Goal: Communication & Community: Participate in discussion

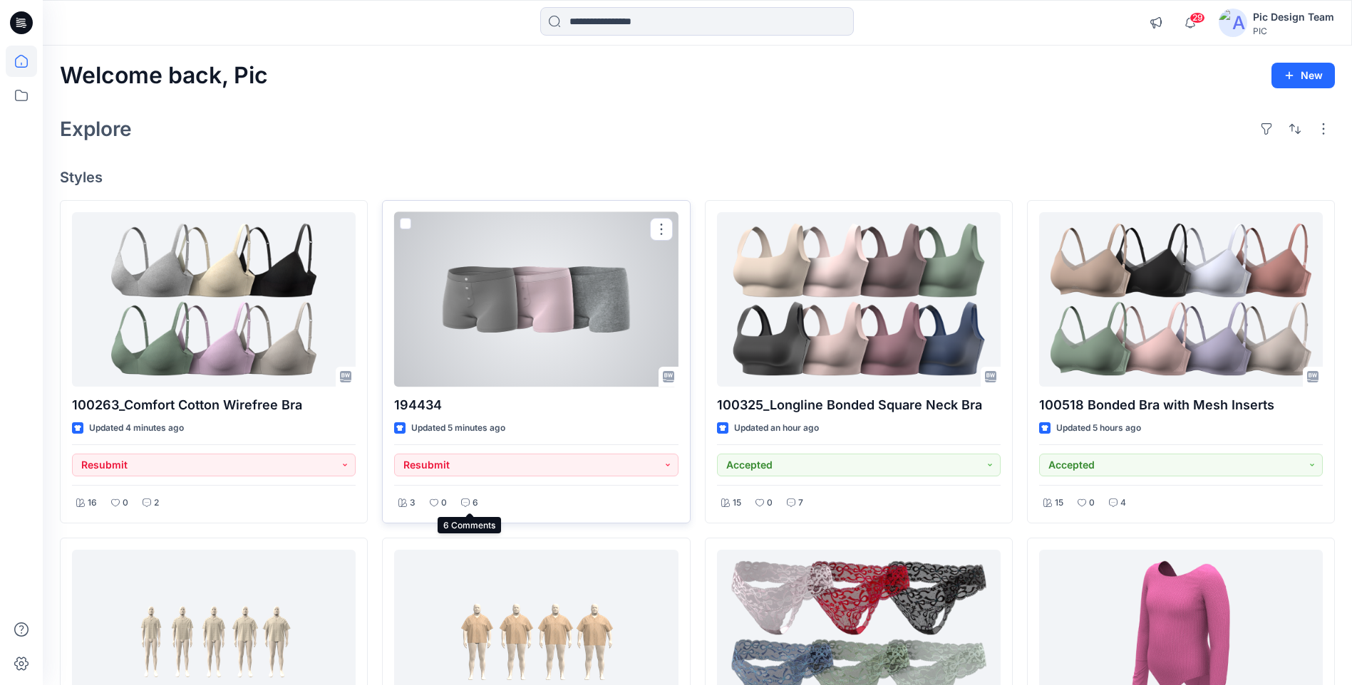
click at [465, 503] on icon at bounding box center [465, 503] width 9 height 9
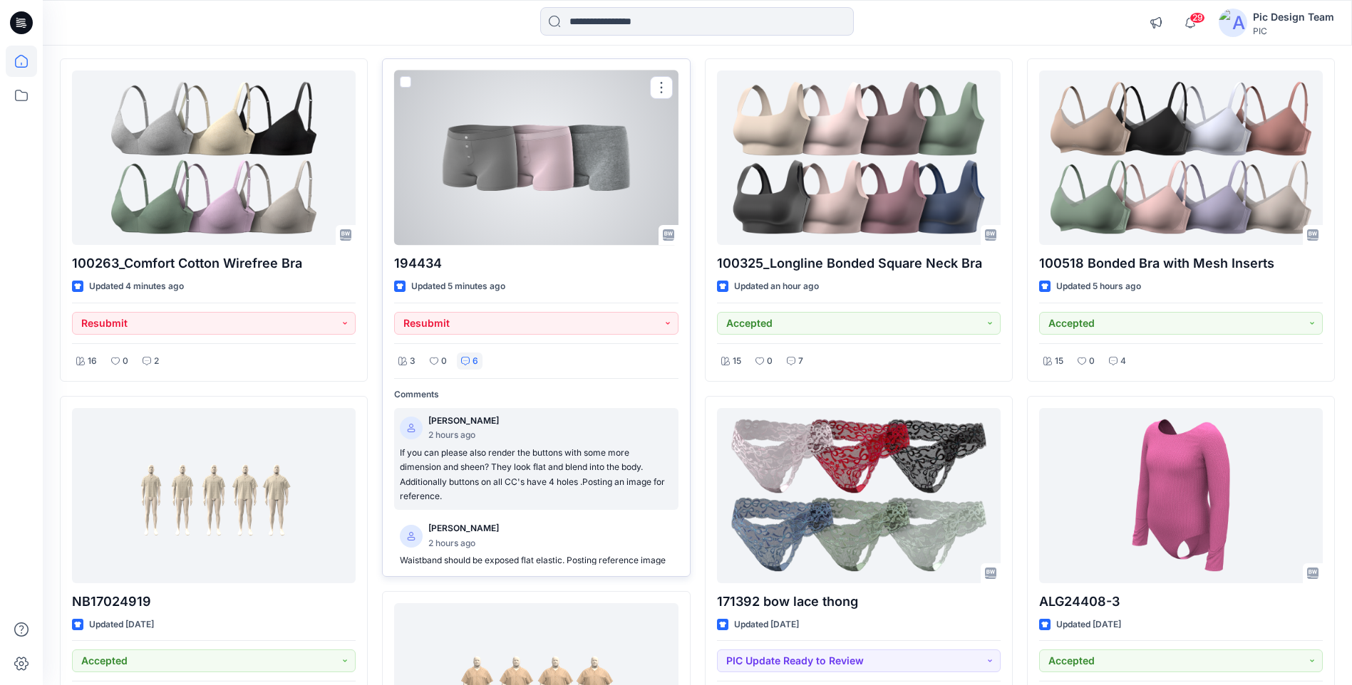
scroll to position [143, 0]
click at [532, 480] on p "If you can please also render the buttons with some more dimension and sheen? T…" at bounding box center [536, 474] width 272 height 58
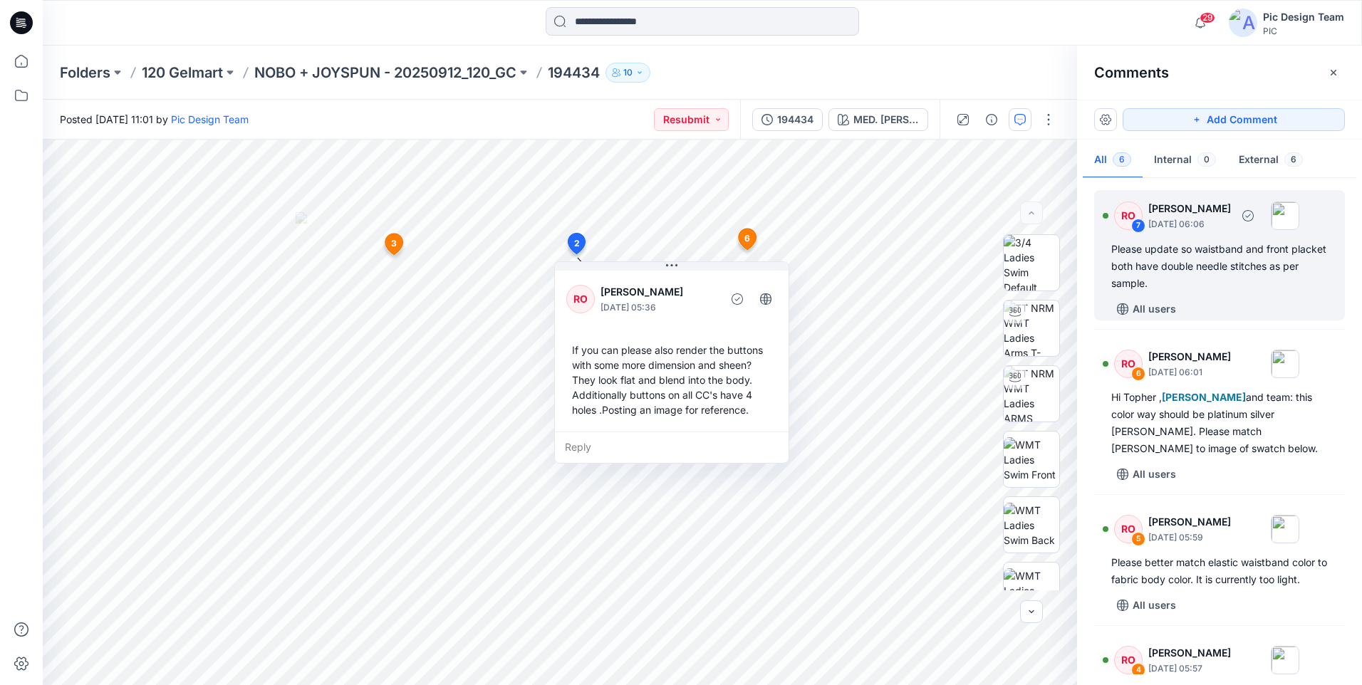
click at [1210, 280] on div "Please update so waistband and front placket both have double needle stitches a…" at bounding box center [1220, 266] width 217 height 51
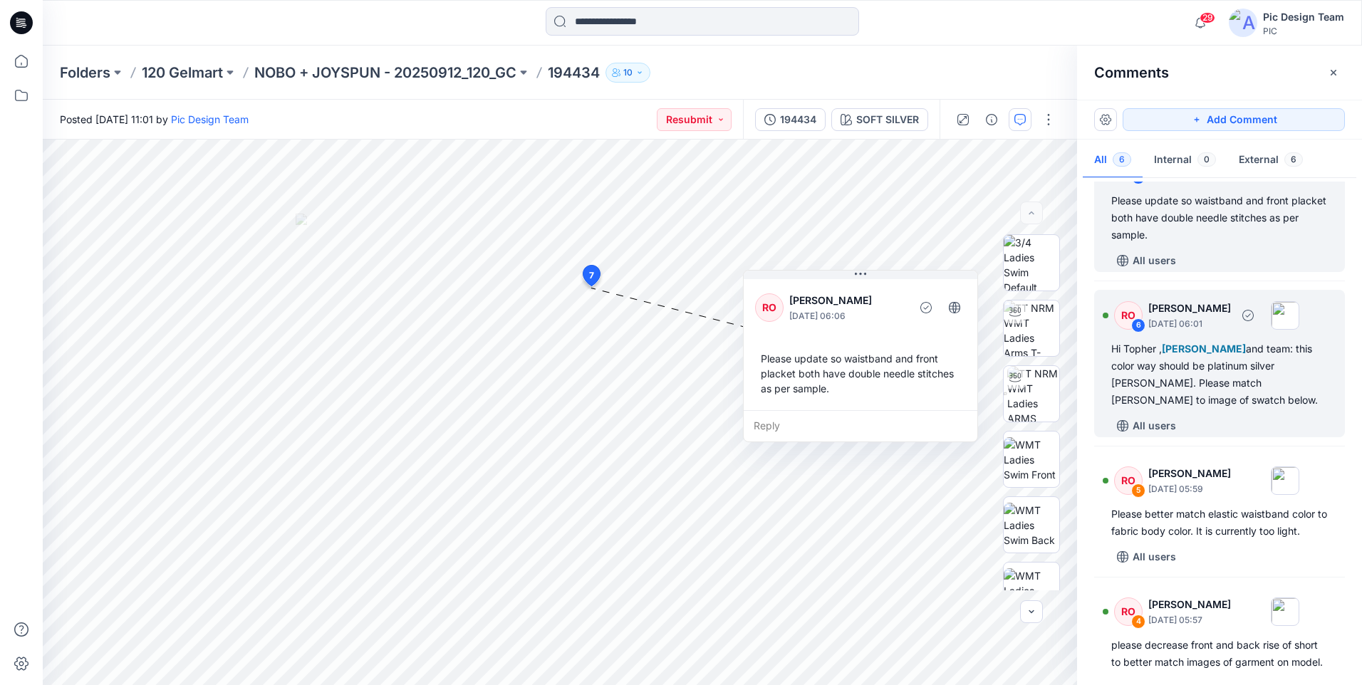
scroll to position [71, 0]
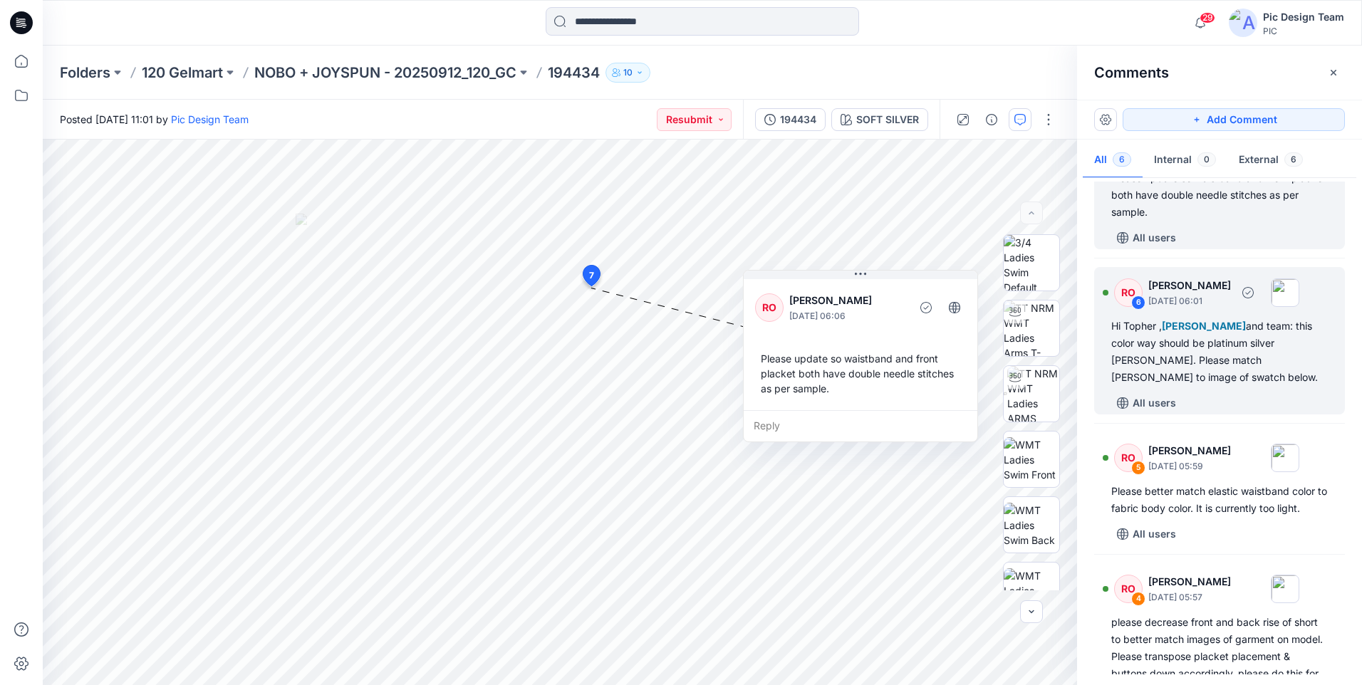
click at [1238, 377] on div "Hi [PERSON_NAME] , [PERSON_NAME] and team: this color way should be platinum si…" at bounding box center [1220, 352] width 217 height 68
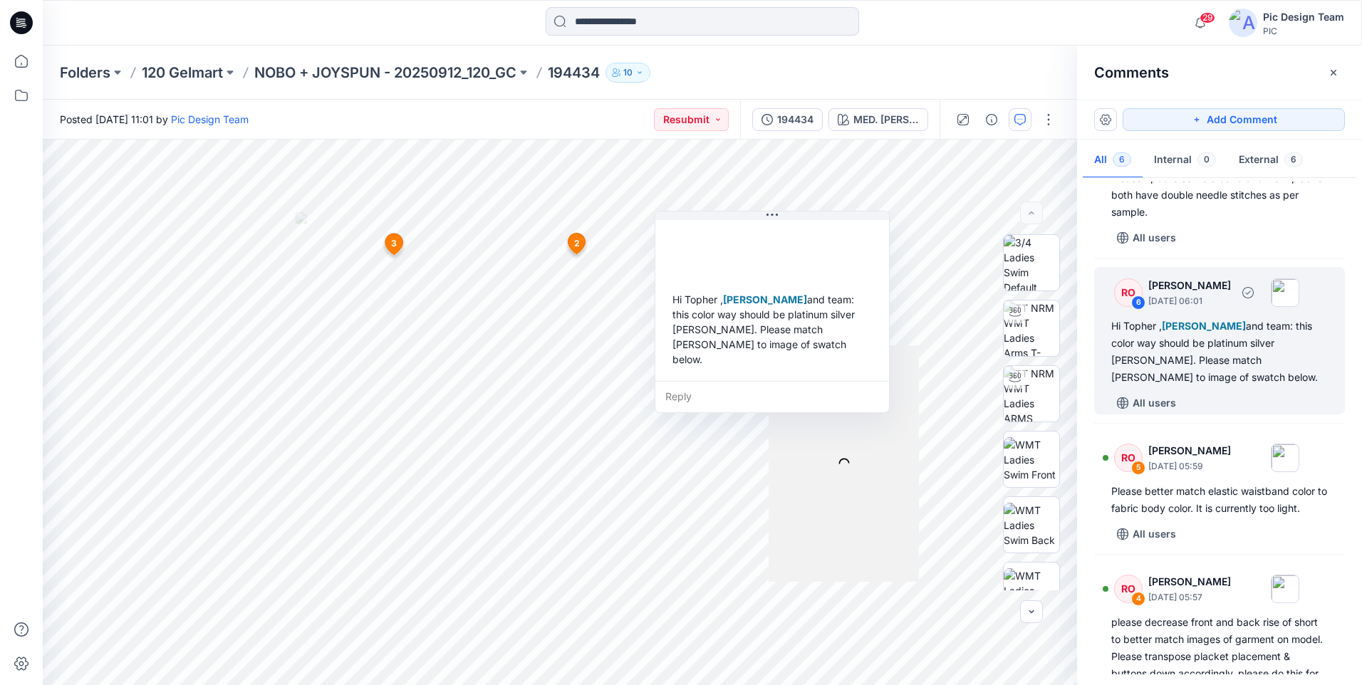
click at [1221, 359] on div "Hi [PERSON_NAME] , [PERSON_NAME] and team: this color way should be platinum si…" at bounding box center [1220, 352] width 217 height 68
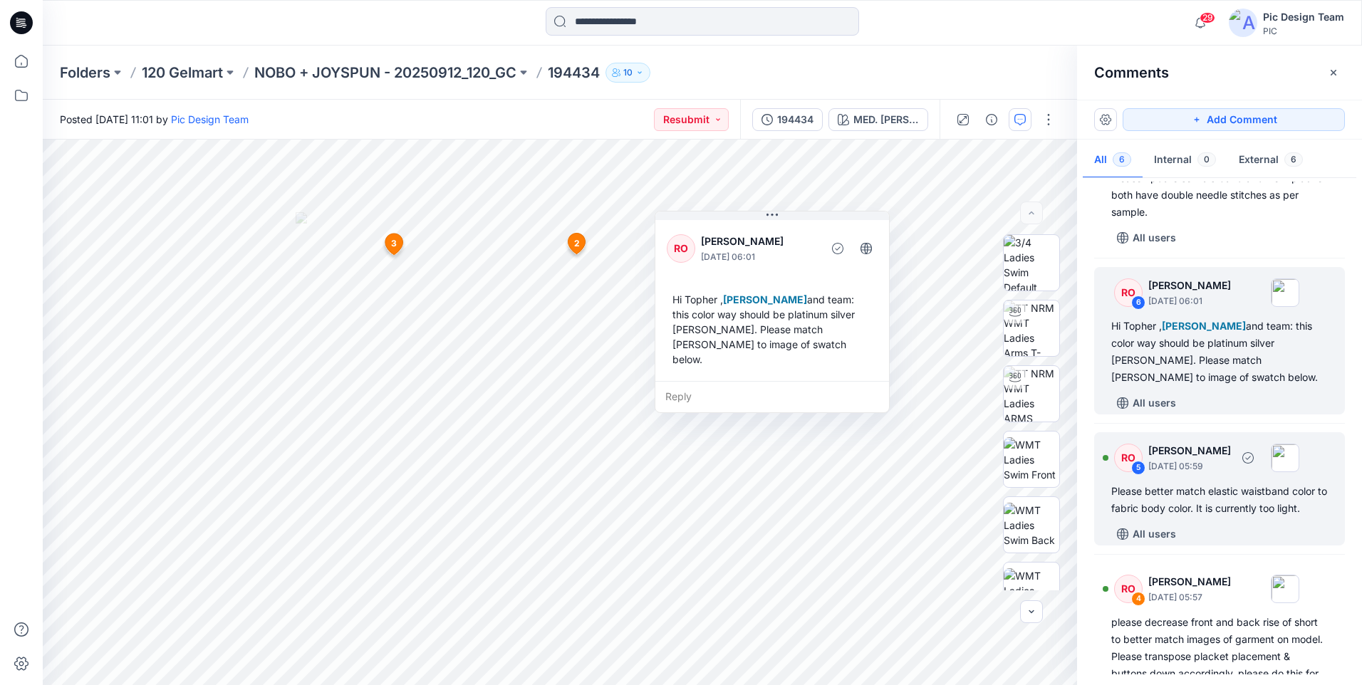
click at [1245, 512] on div "Please better match elastic waistband color to fabric body color. It is current…" at bounding box center [1220, 500] width 217 height 34
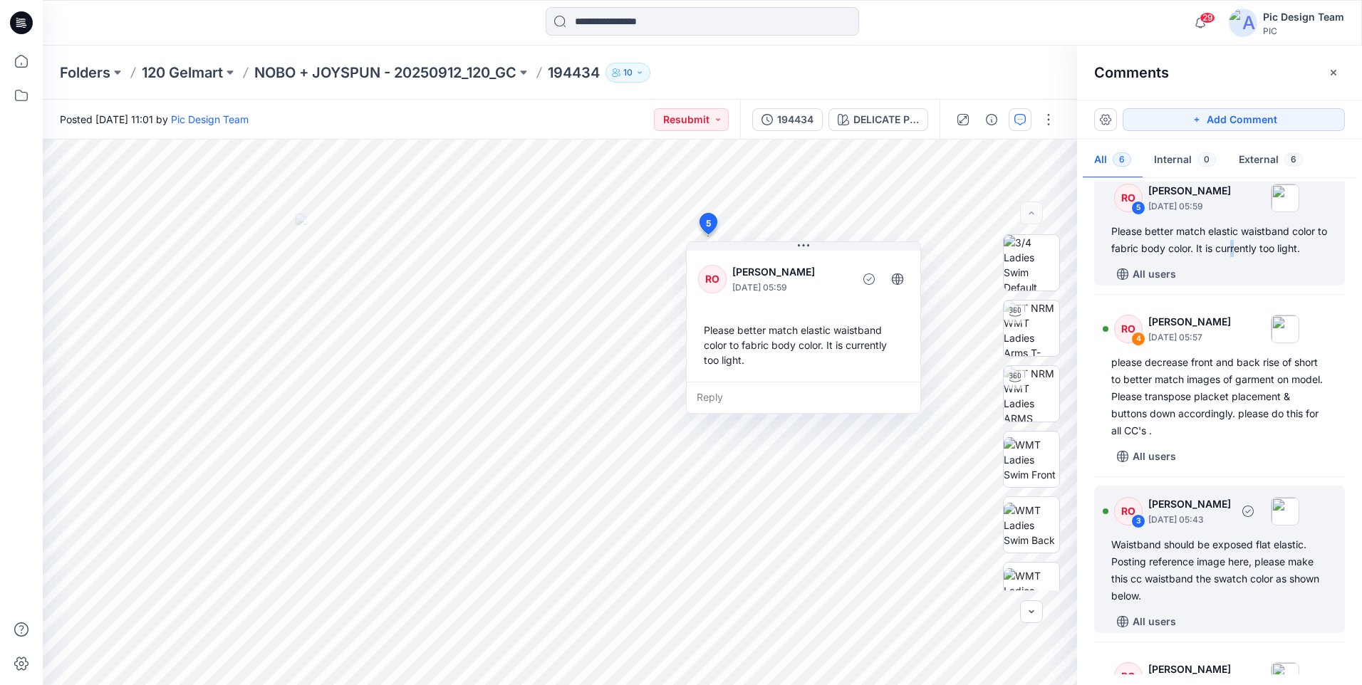
scroll to position [428, 0]
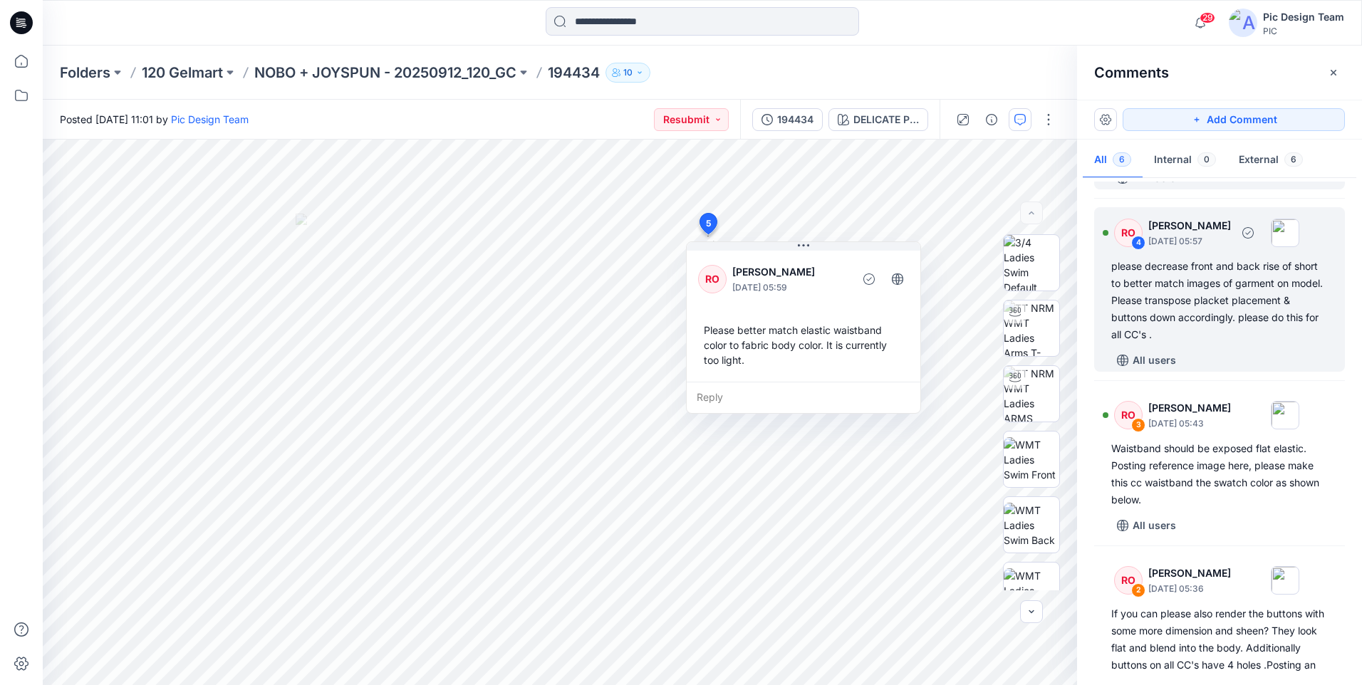
click at [1172, 306] on div "please decrease front and back rise of short to better match images of garment …" at bounding box center [1220, 301] width 217 height 86
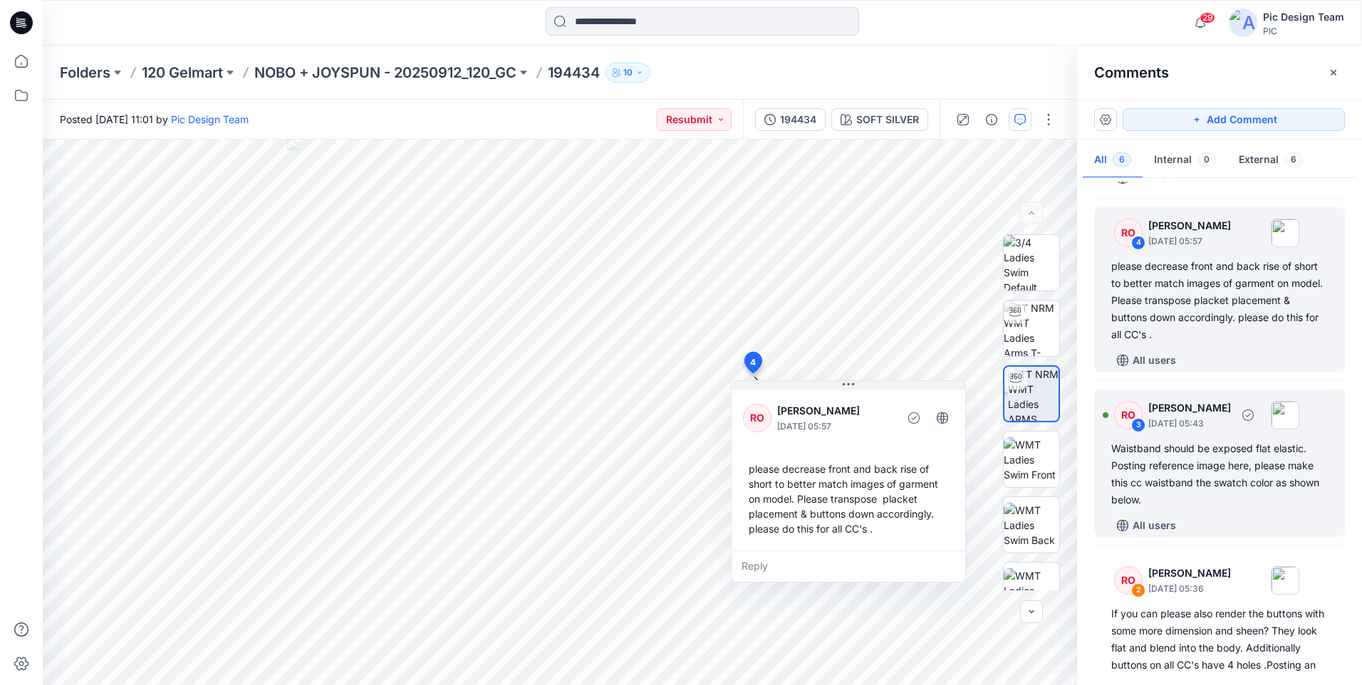
click at [1188, 487] on div "Waistband should be exposed flat elastic. Posting reference image here, please …" at bounding box center [1220, 474] width 217 height 68
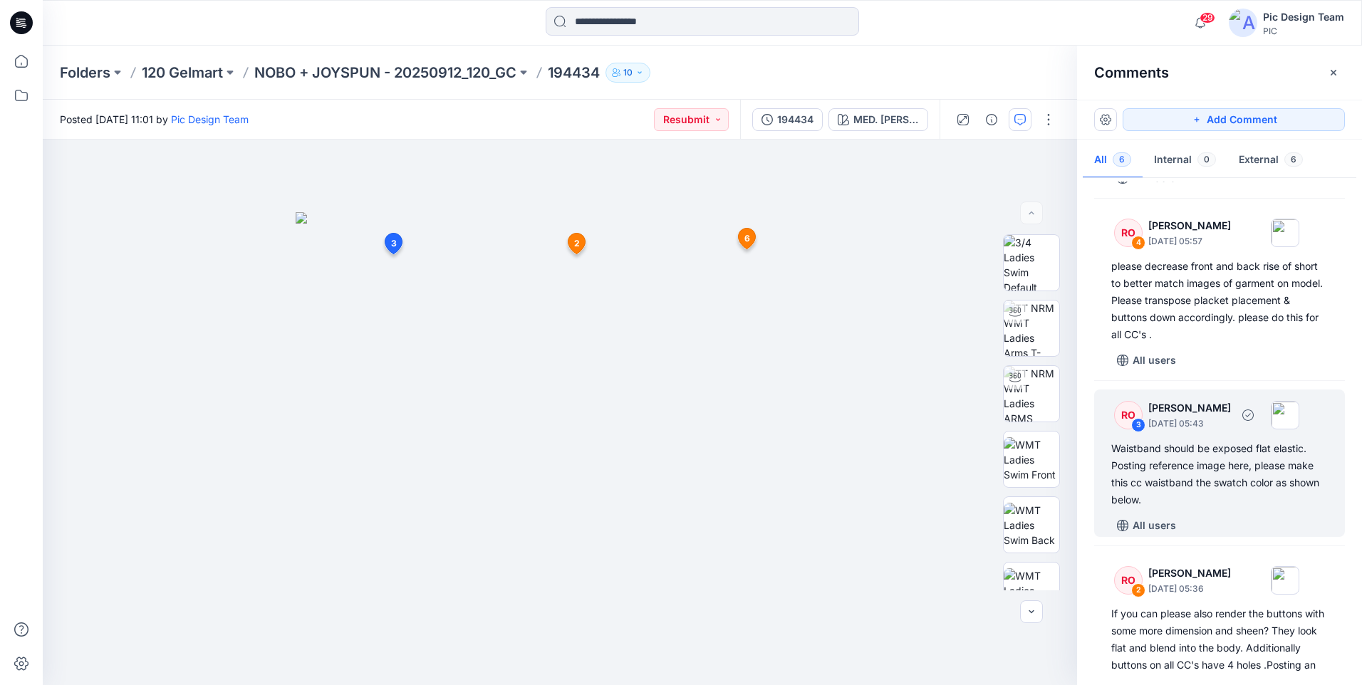
click at [1154, 440] on div "Waistband should be exposed flat elastic. Posting reference image here, please …" at bounding box center [1220, 474] width 217 height 68
click at [1235, 487] on div "Waistband should be exposed flat elastic. Posting reference image here, please …" at bounding box center [1220, 474] width 217 height 68
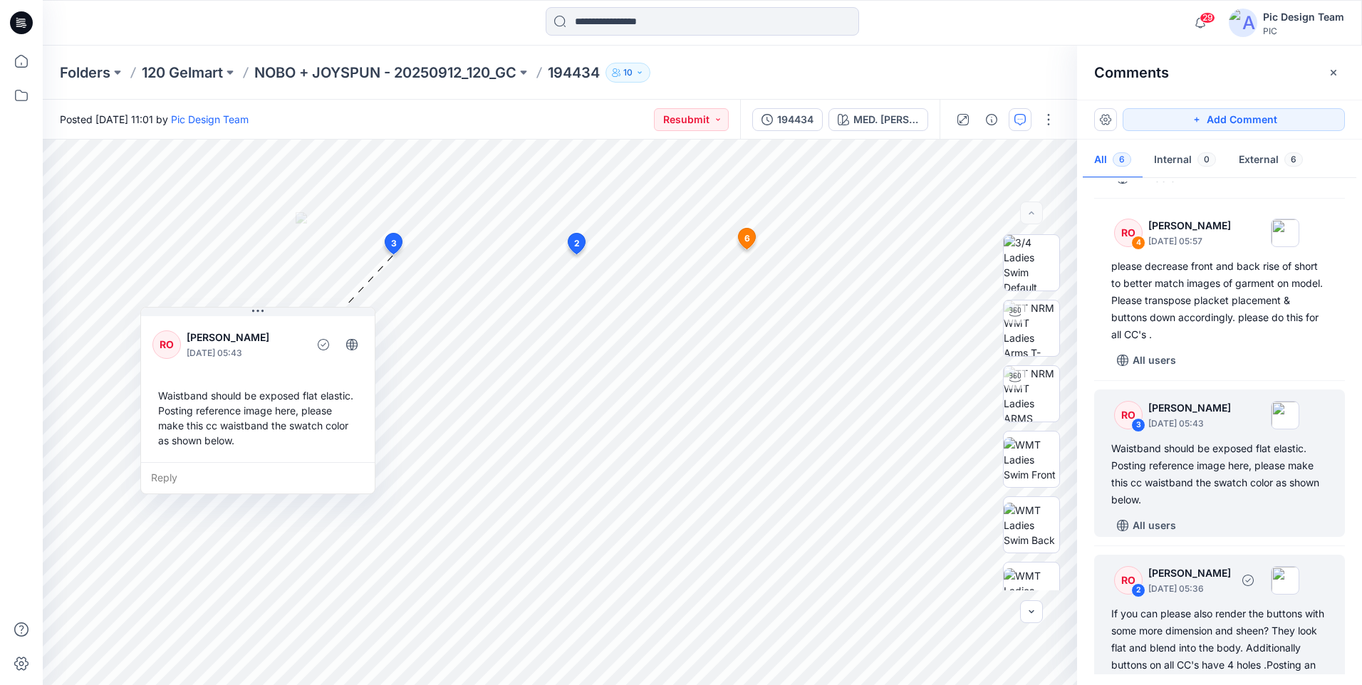
click at [1153, 635] on div "If you can please also render the buttons with some more dimension and sheen? T…" at bounding box center [1220, 649] width 217 height 86
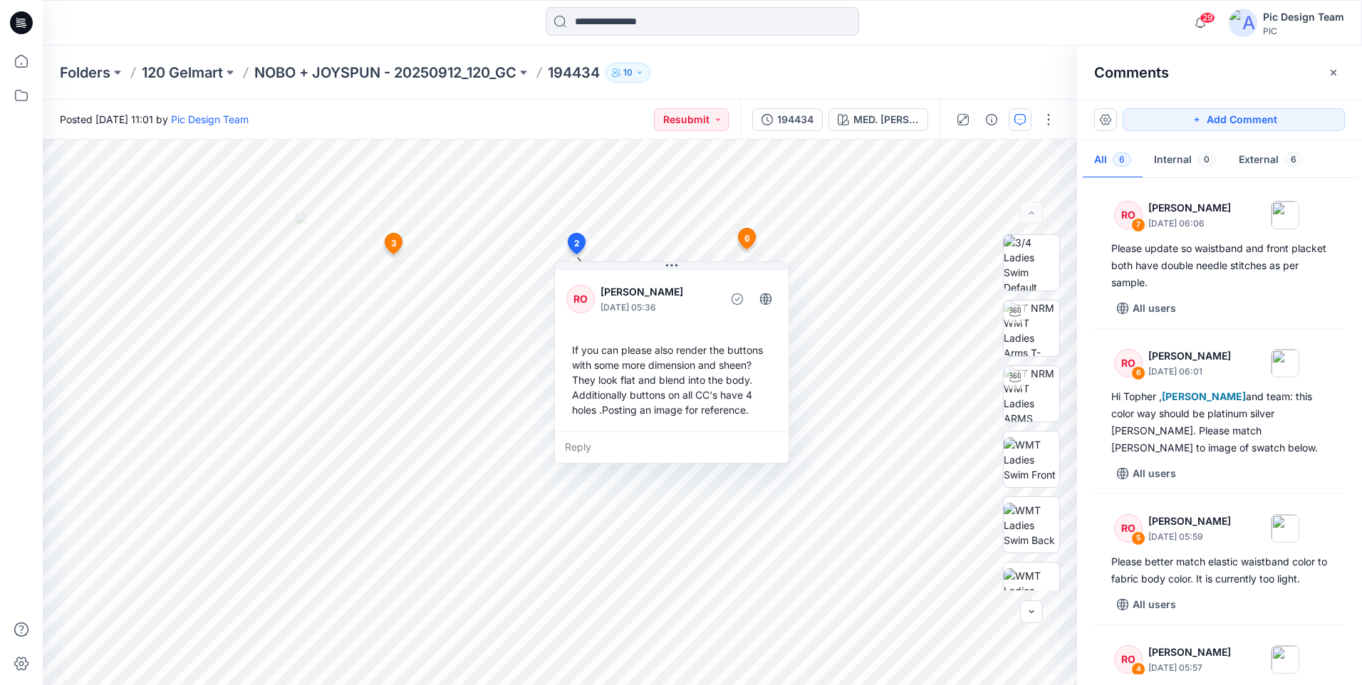
scroll to position [0, 0]
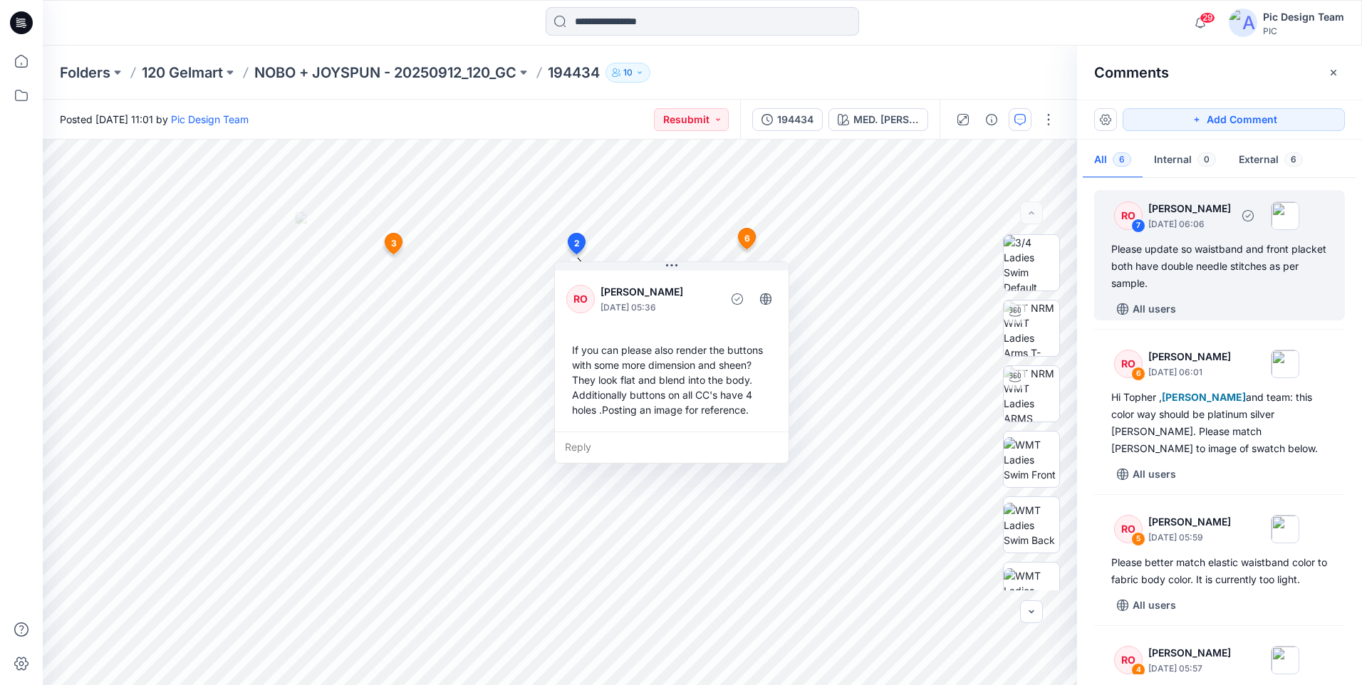
click at [1226, 261] on div "Please update so waistband and front placket both have double needle stitches a…" at bounding box center [1220, 266] width 217 height 51
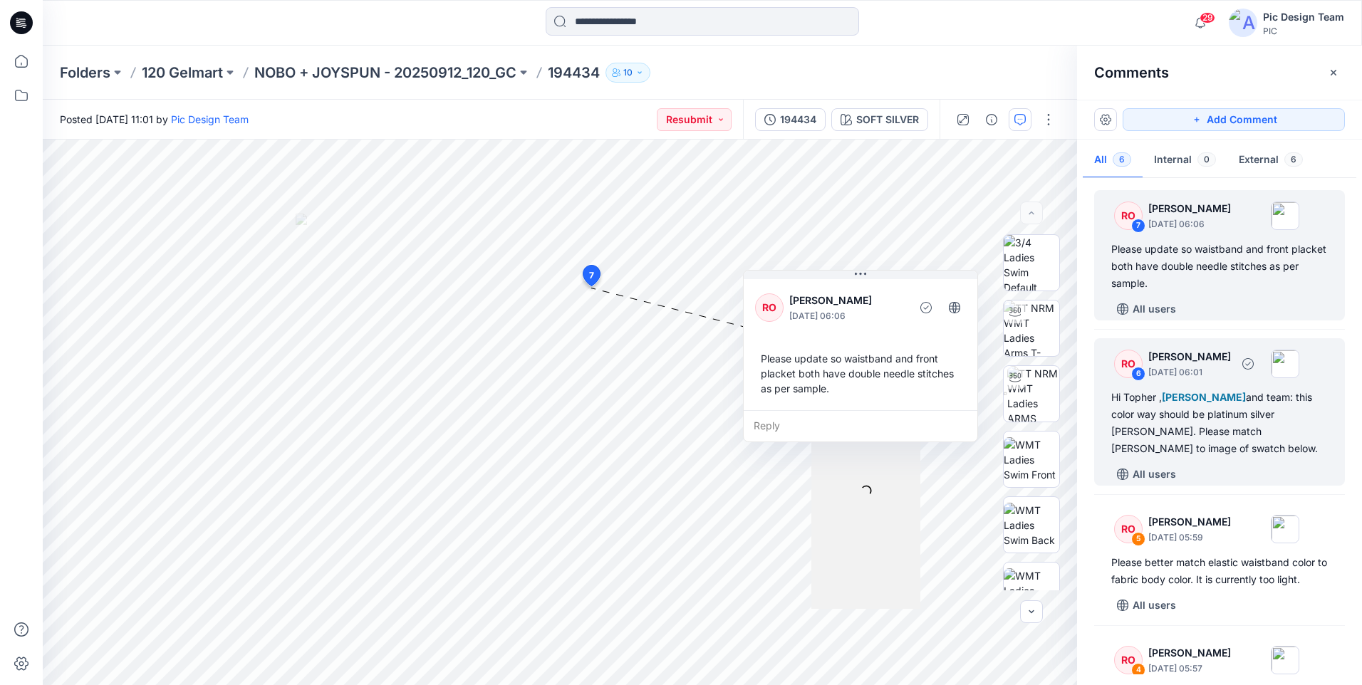
click at [1196, 440] on div "Hi [PERSON_NAME] , [PERSON_NAME] and team: this color way should be platinum si…" at bounding box center [1220, 423] width 217 height 68
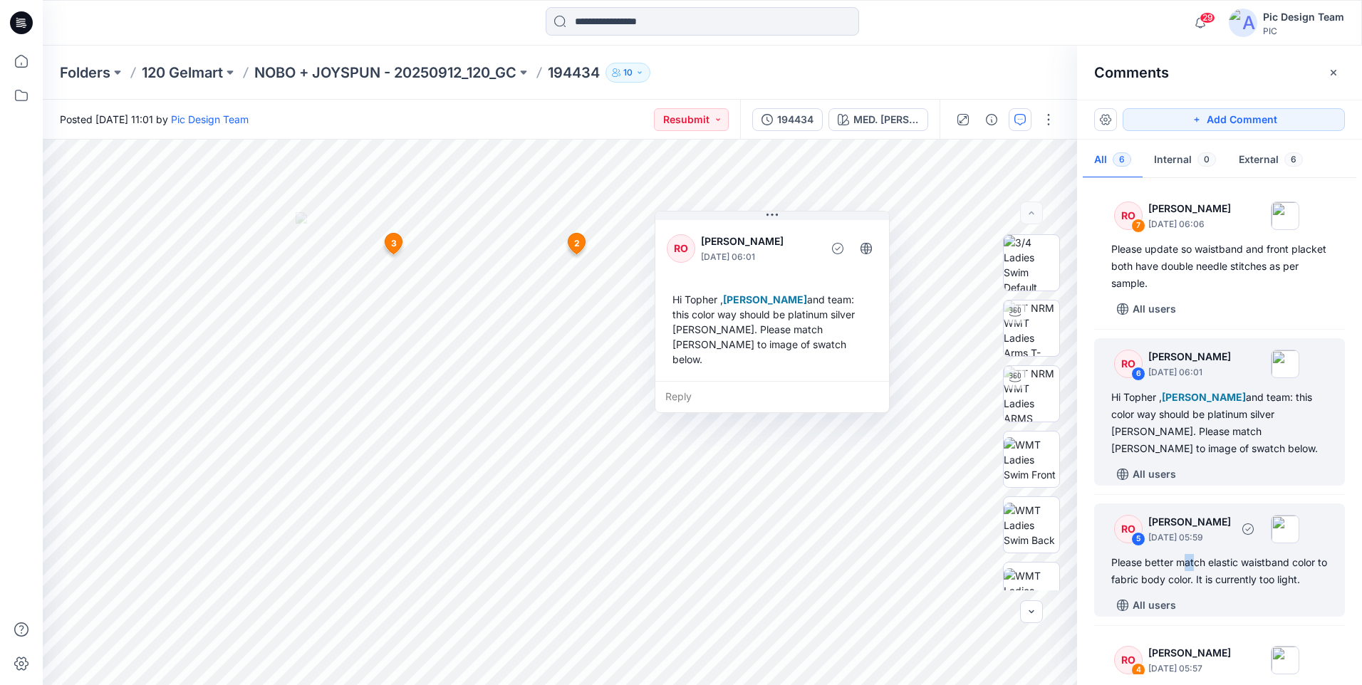
click at [1194, 562] on div "Please better match elastic waistband color to fabric body color. It is current…" at bounding box center [1220, 571] width 217 height 34
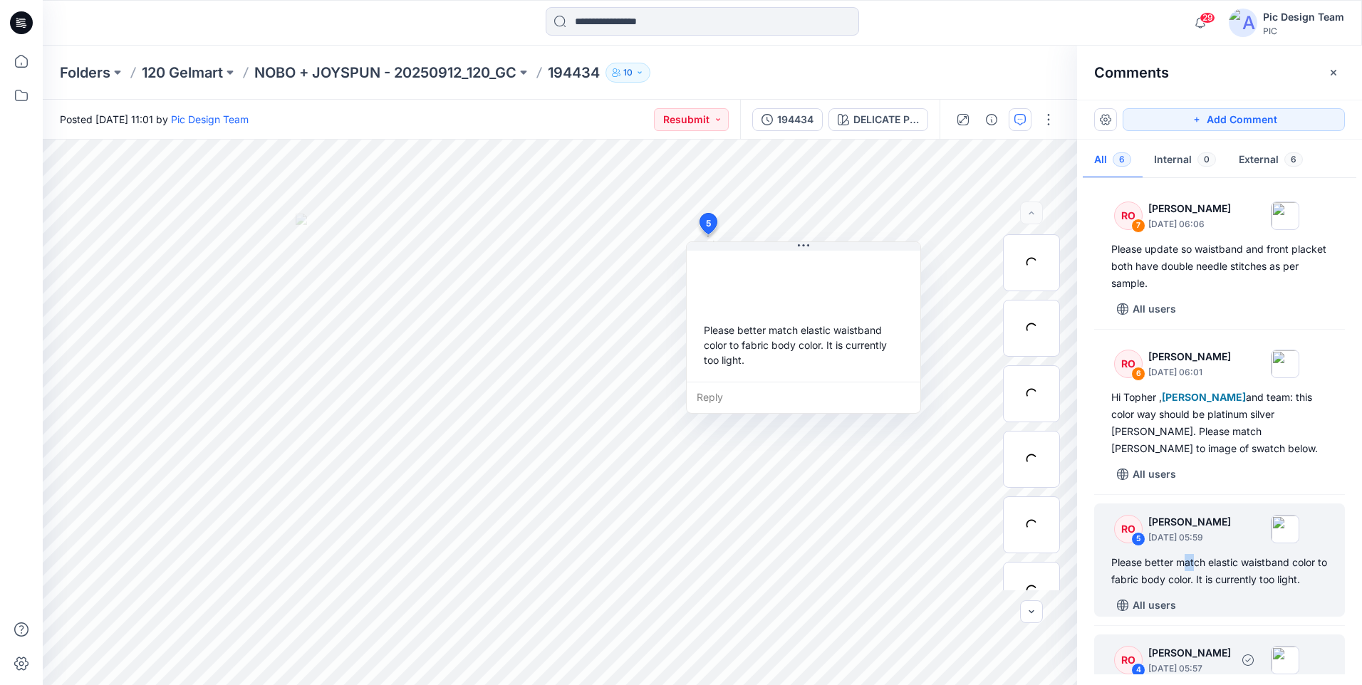
drag, startPoint x: 1194, startPoint y: 562, endPoint x: 1235, endPoint y: 651, distance: 97.2
click at [1231, 651] on p "[PERSON_NAME]" at bounding box center [1190, 653] width 83 height 17
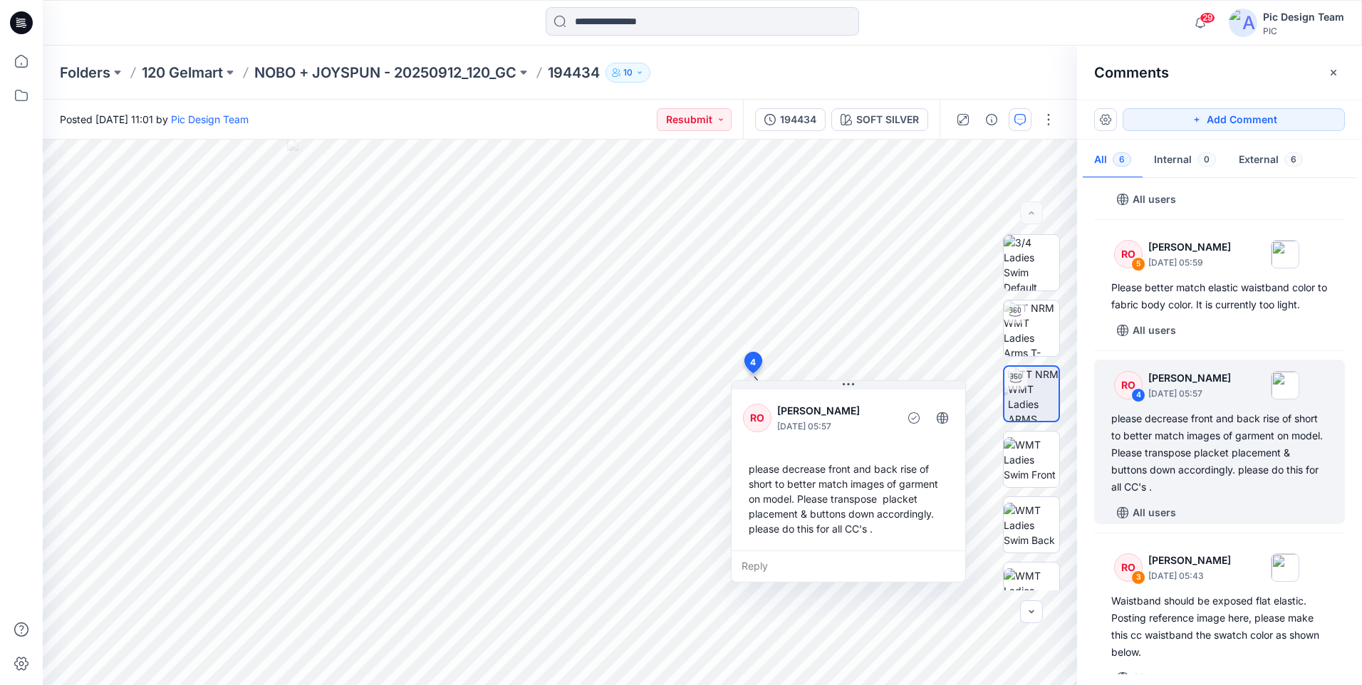
scroll to position [481, 0]
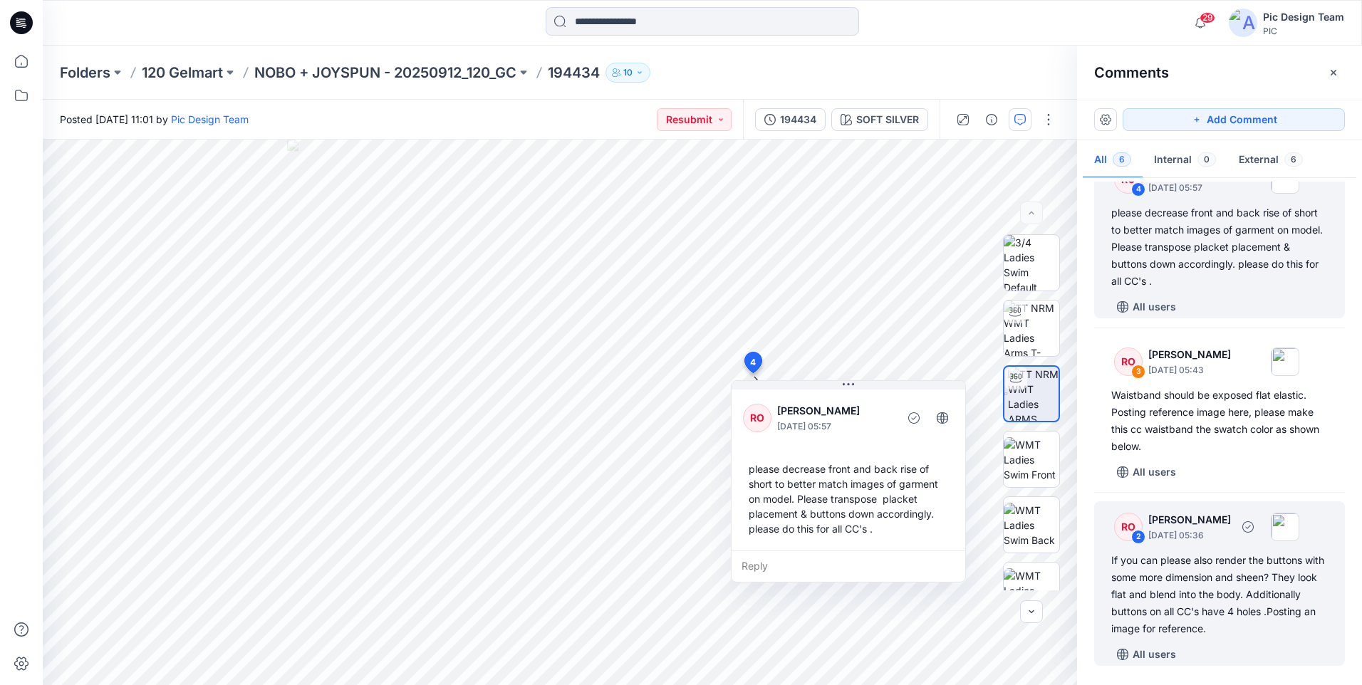
click at [1218, 598] on div "If you can please also render the buttons with some more dimension and sheen? T…" at bounding box center [1220, 595] width 217 height 86
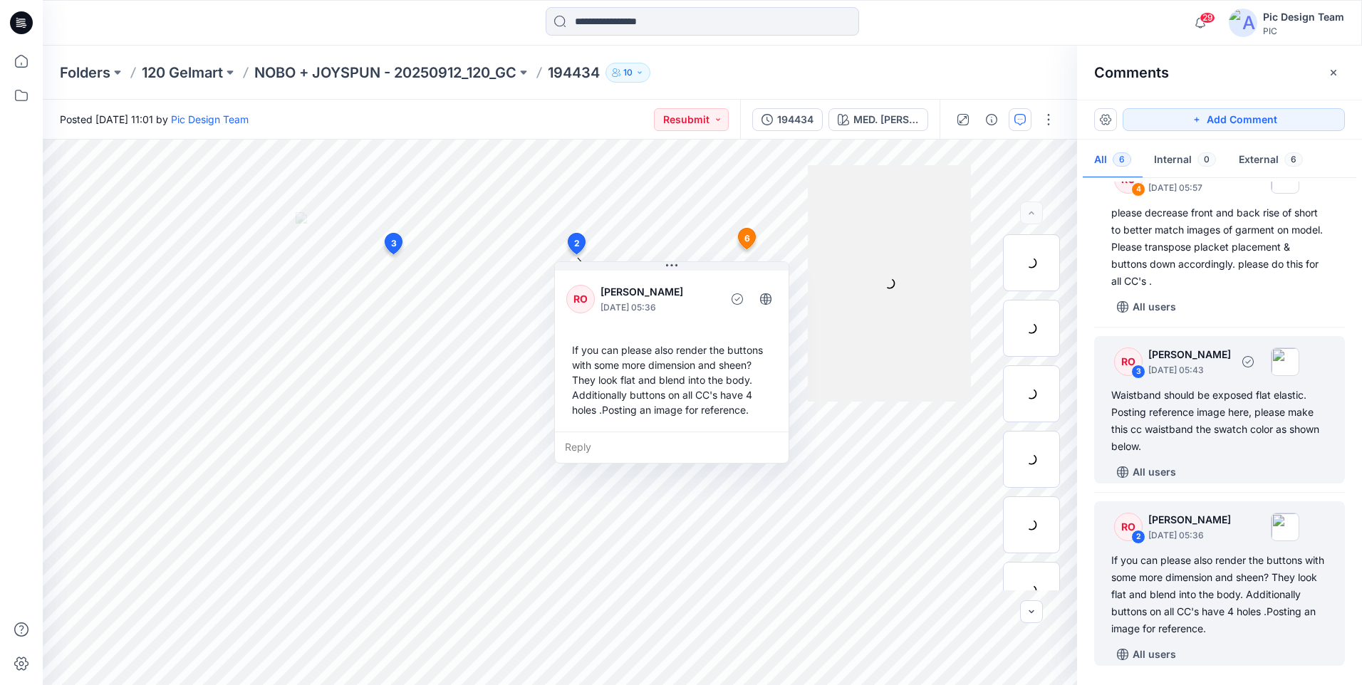
click at [1203, 439] on div "Waistband should be exposed flat elastic. Posting reference image here, please …" at bounding box center [1220, 421] width 217 height 68
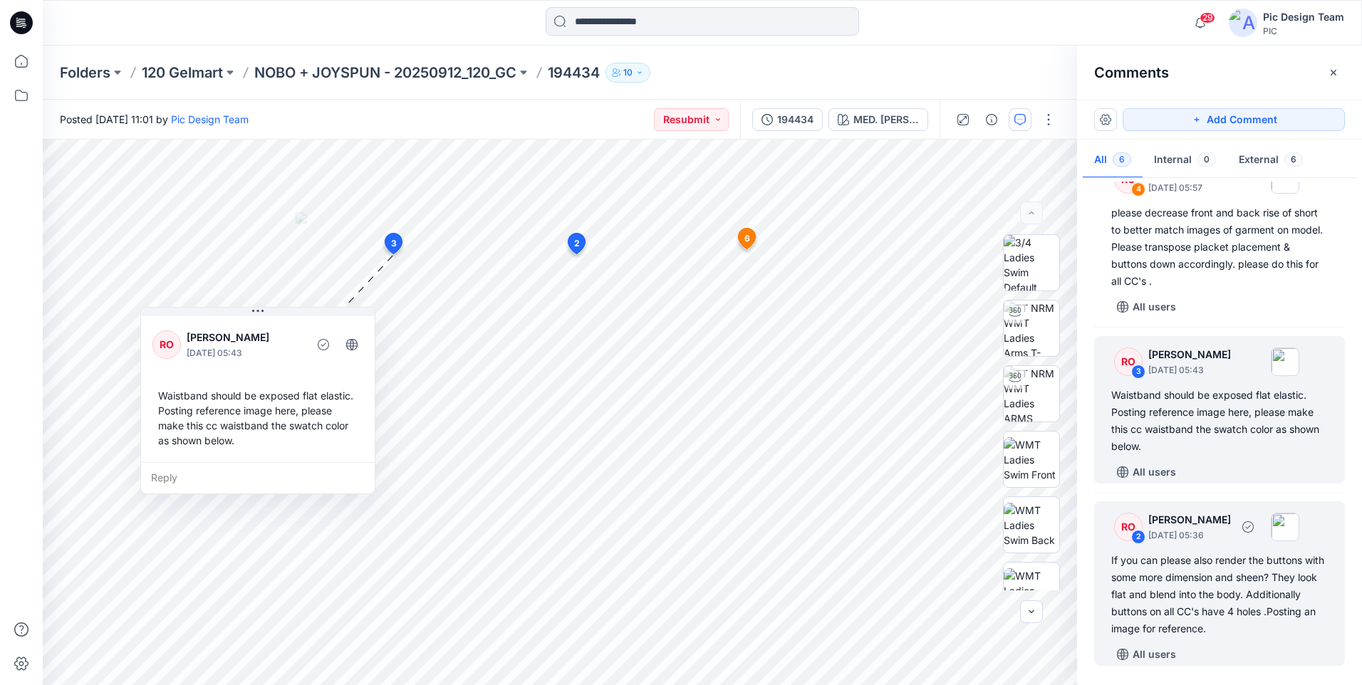
click at [1228, 603] on div "If you can please also render the buttons with some more dimension and sheen? T…" at bounding box center [1220, 595] width 217 height 86
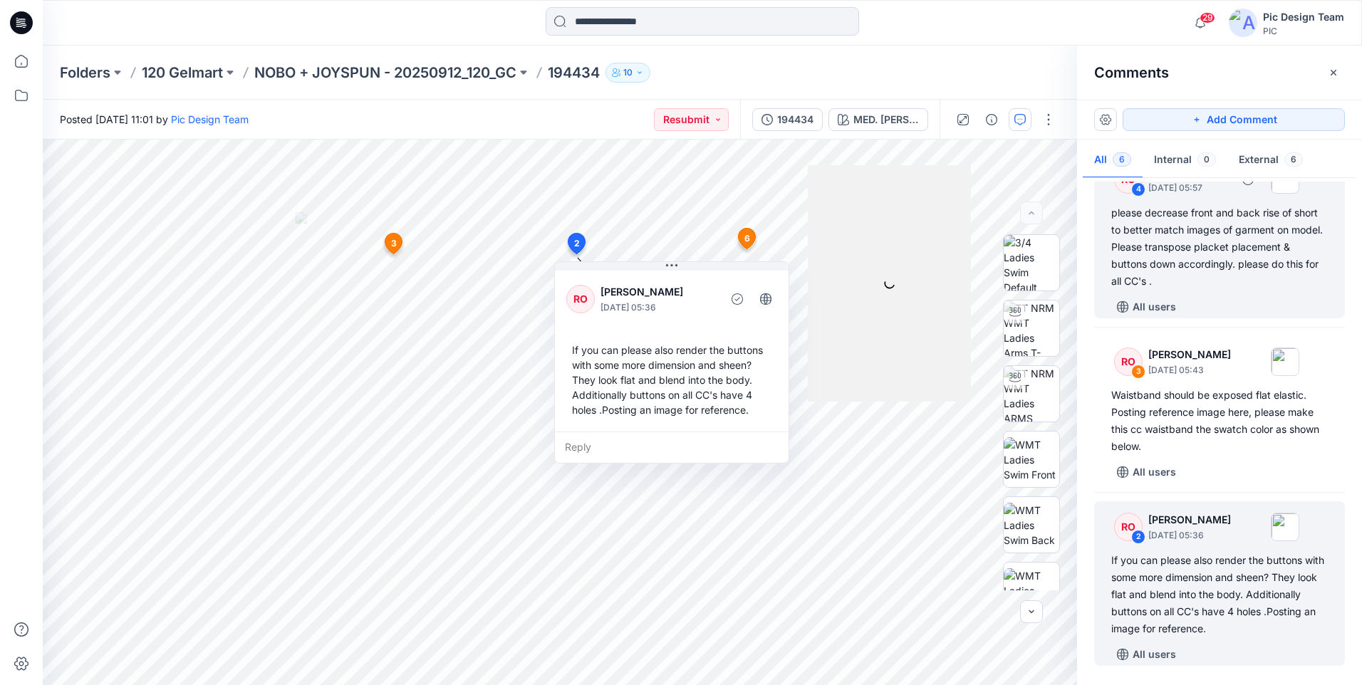
click at [1200, 266] on div "please decrease front and back rise of short to better match images of garment …" at bounding box center [1220, 247] width 217 height 86
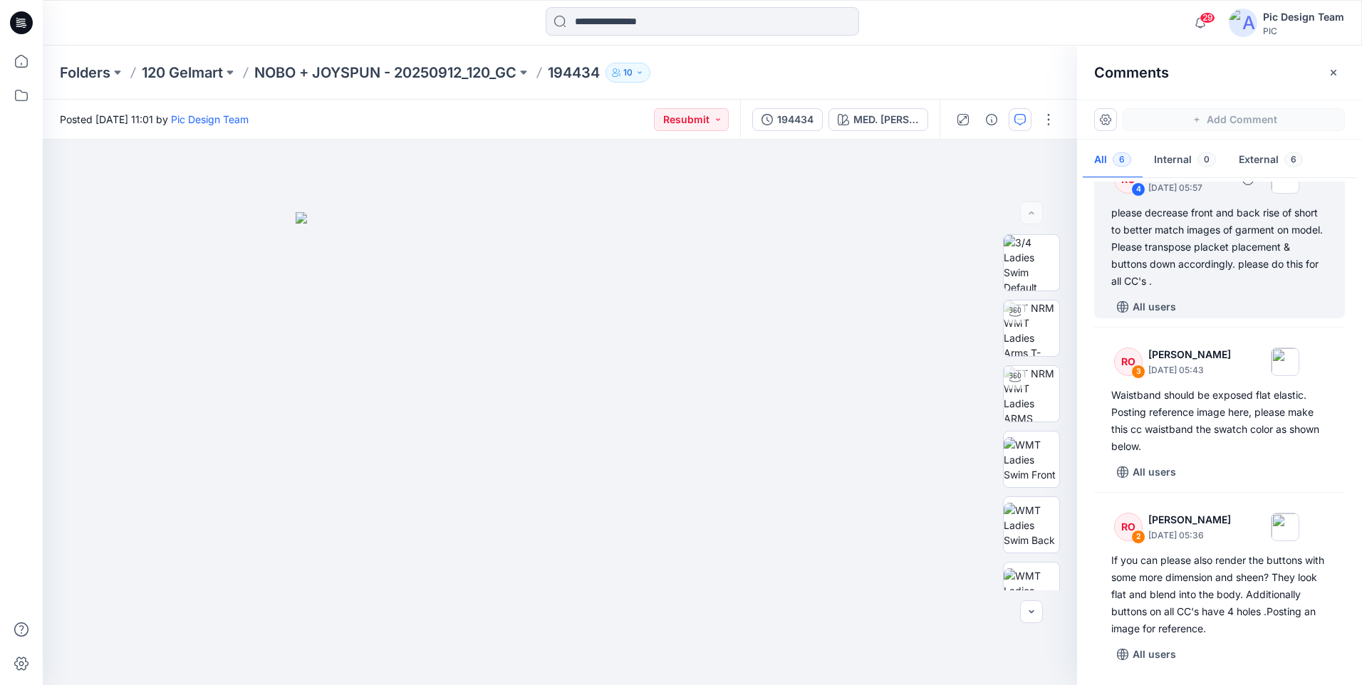
scroll to position [453, 0]
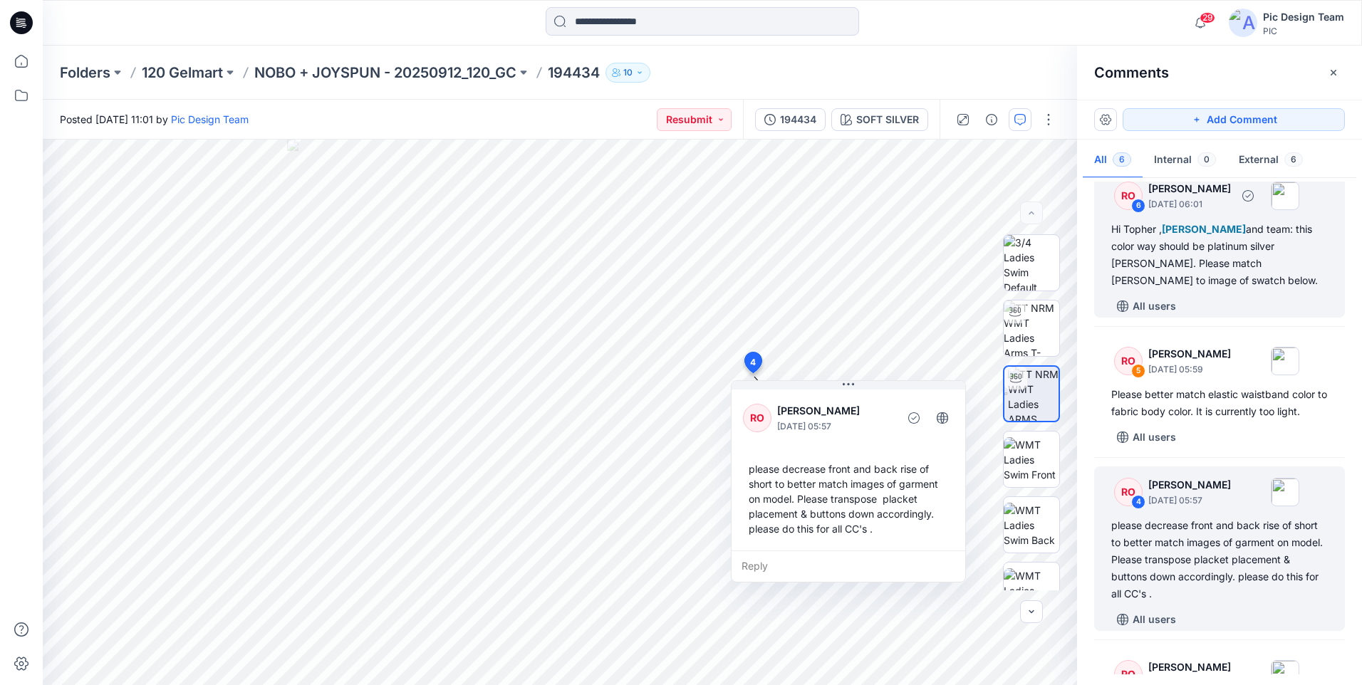
click at [1206, 283] on div "Hi [PERSON_NAME] , [PERSON_NAME] and team: this color way should be platinum si…" at bounding box center [1220, 255] width 217 height 68
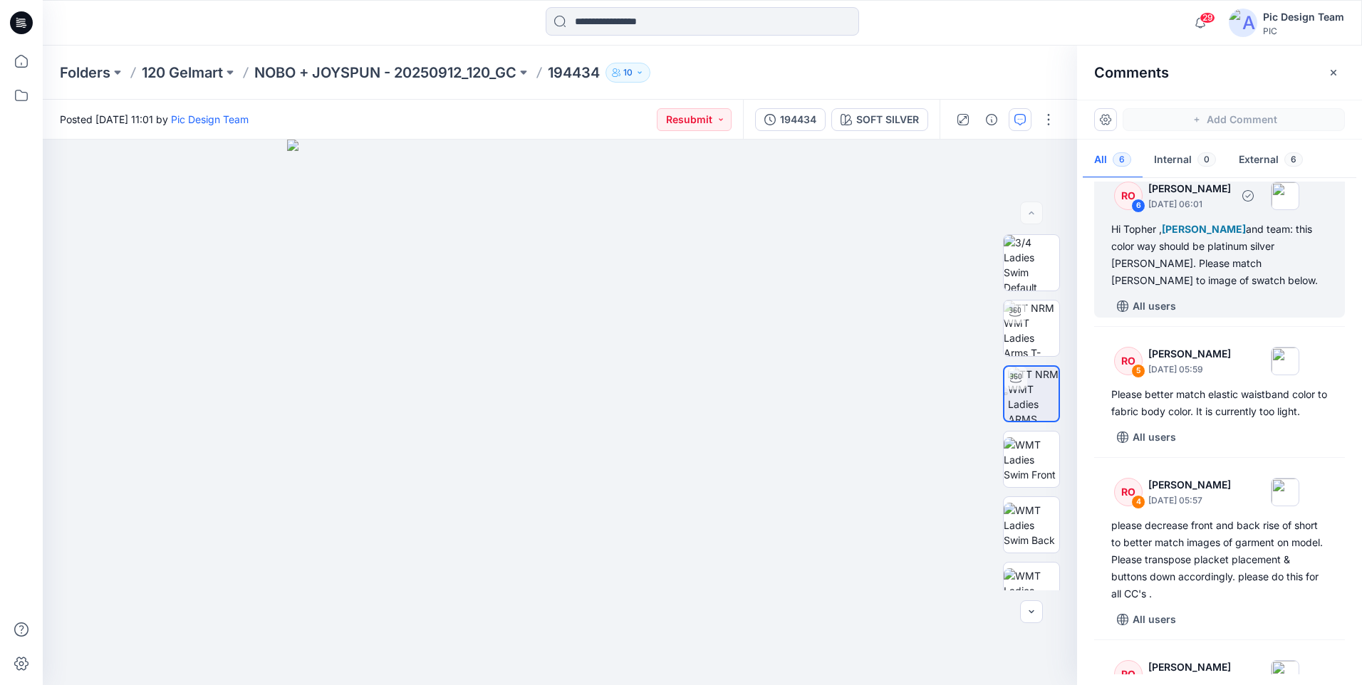
scroll to position [157, 0]
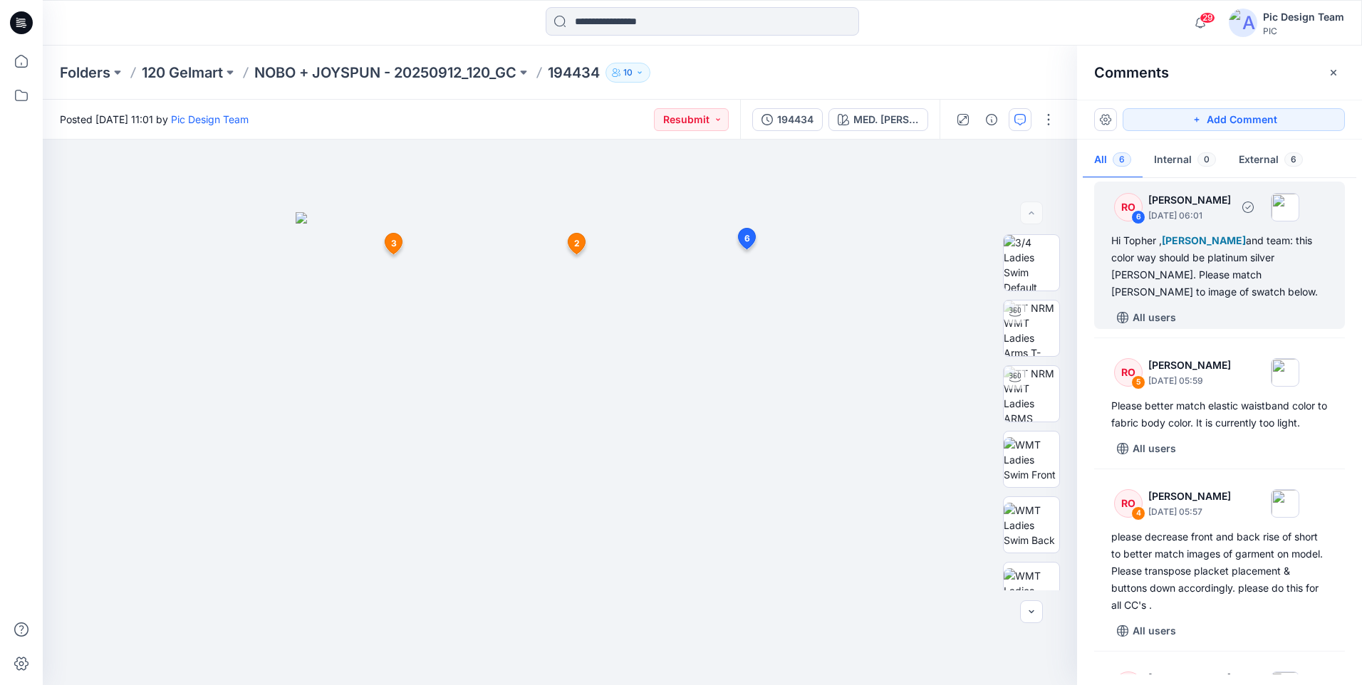
click at [1255, 266] on div "Hi [PERSON_NAME] , [PERSON_NAME] and team: this color way should be platinum si…" at bounding box center [1220, 266] width 217 height 68
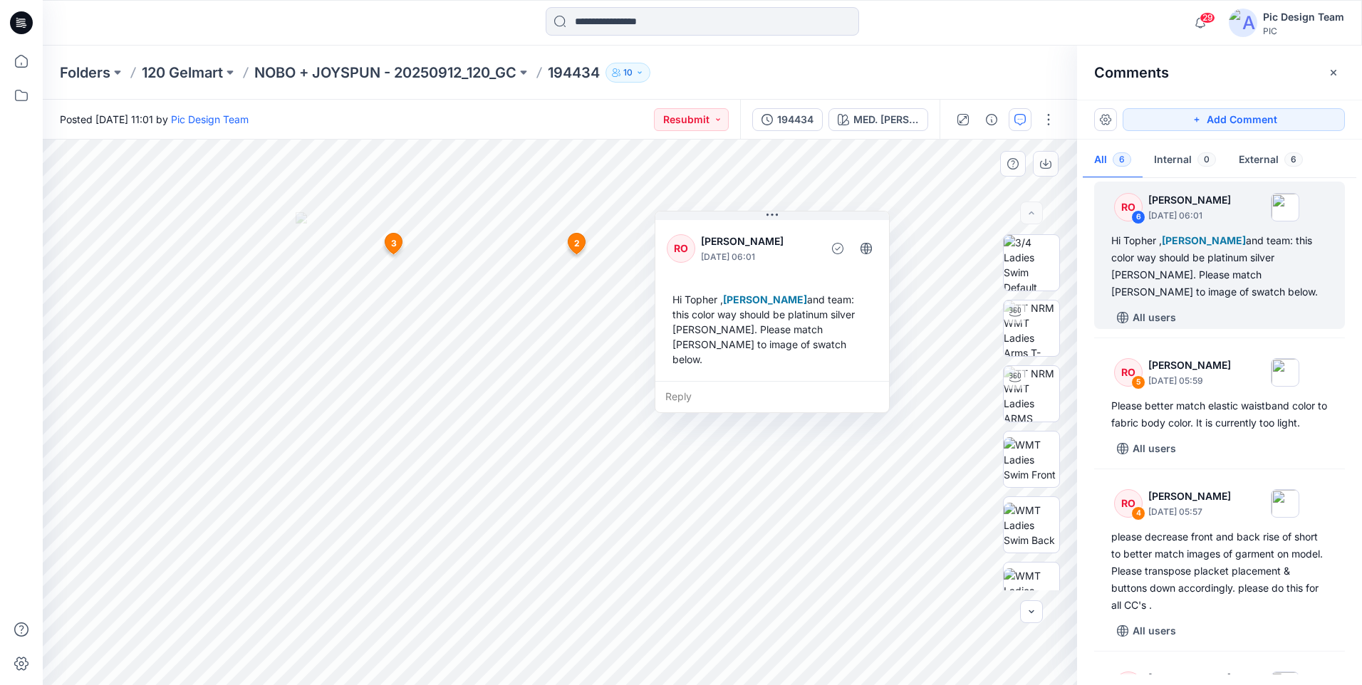
click at [816, 390] on div "Reply" at bounding box center [773, 396] width 234 height 31
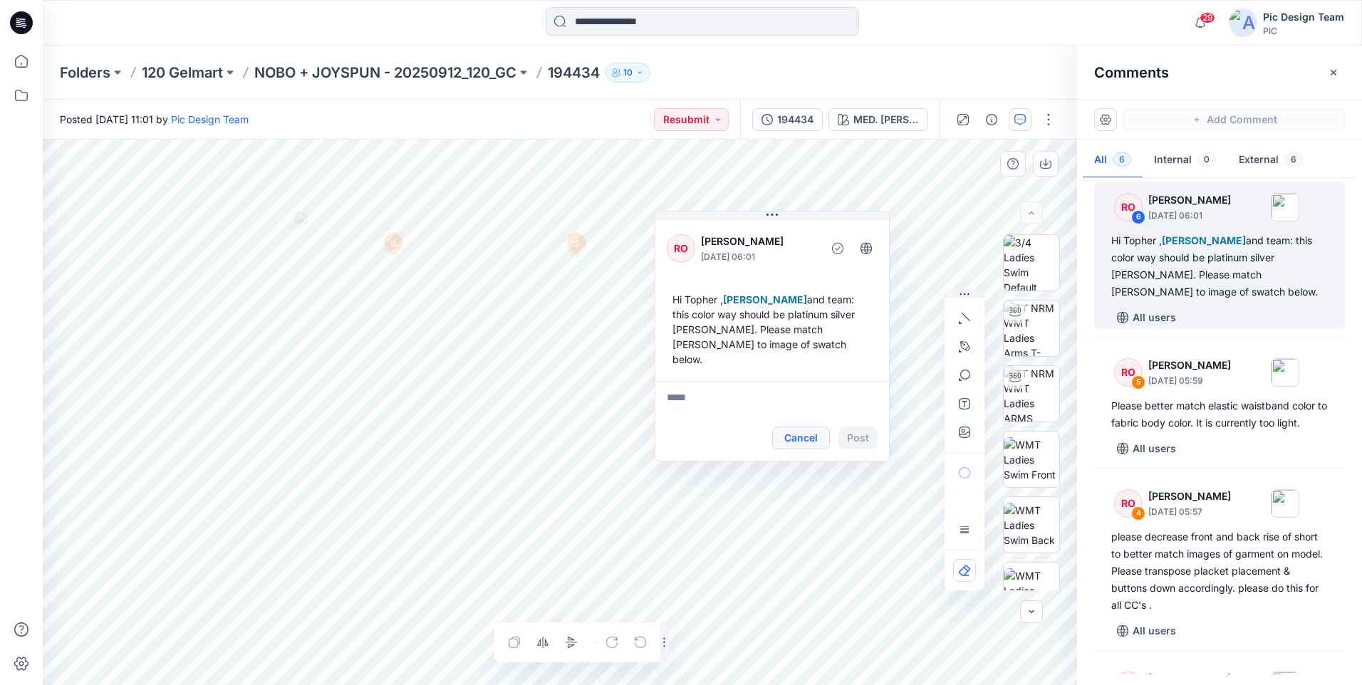
click at [798, 427] on button "Cancel" at bounding box center [801, 438] width 58 height 23
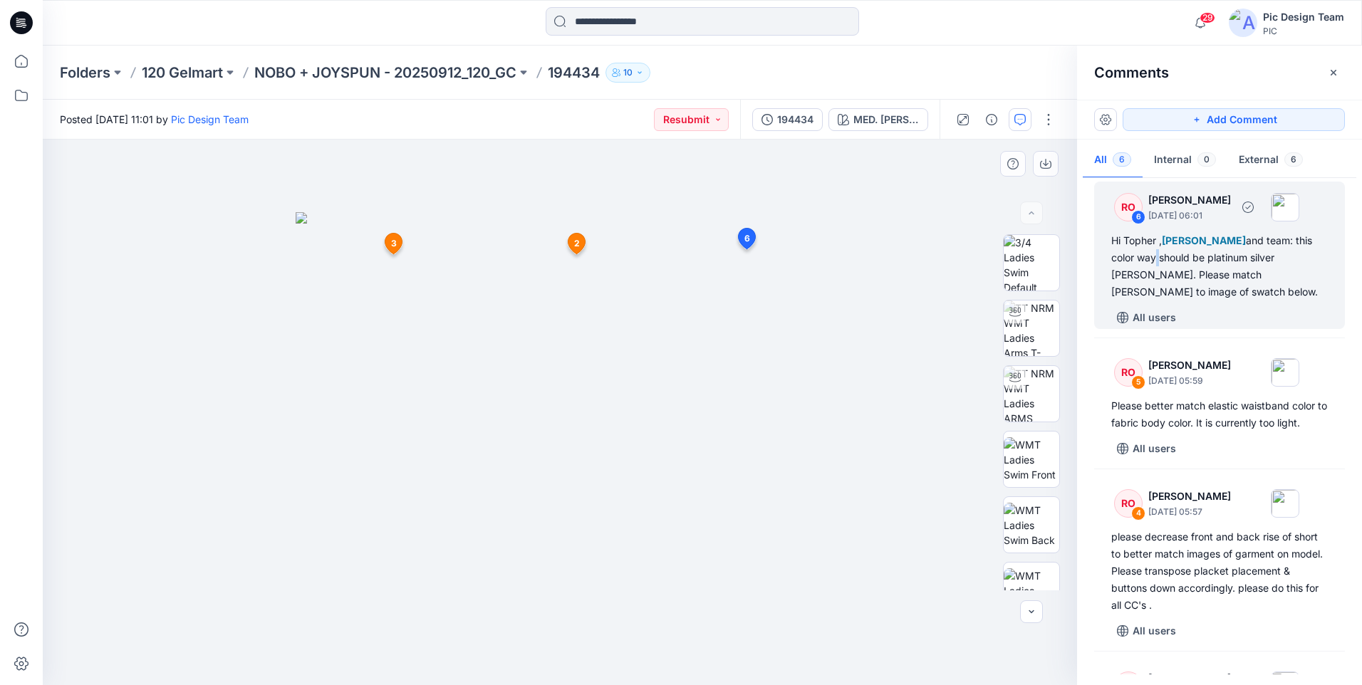
click at [1144, 261] on div "Hi [PERSON_NAME] , [PERSON_NAME] and team: this color way should be platinum si…" at bounding box center [1220, 266] width 217 height 68
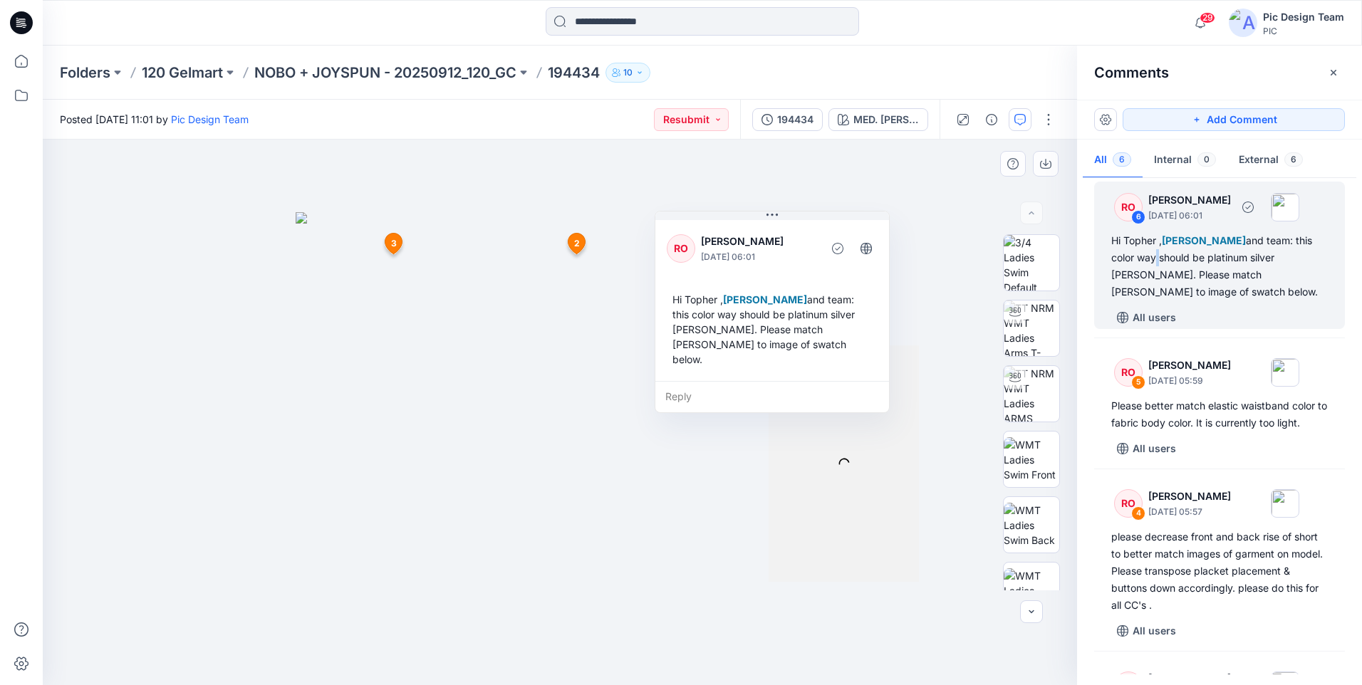
click at [1148, 261] on div "Hi [PERSON_NAME] , [PERSON_NAME] and team: this color way should be platinum si…" at bounding box center [1220, 266] width 217 height 68
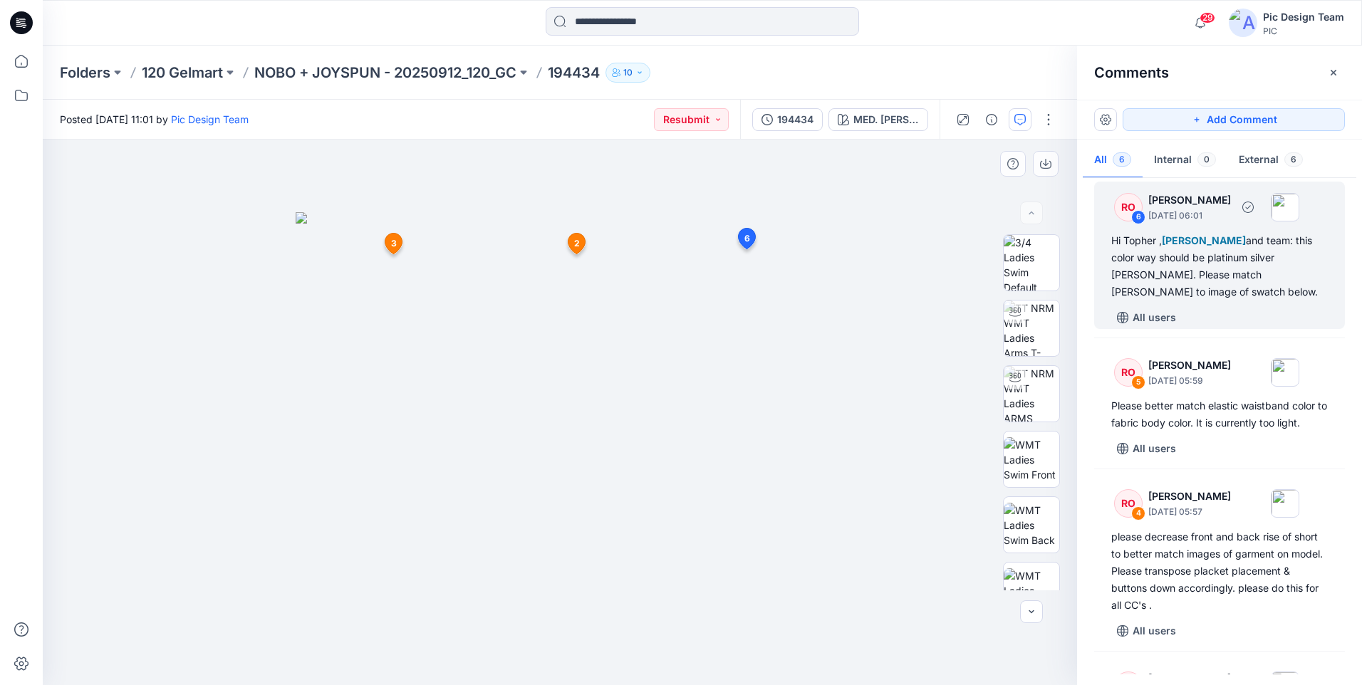
click at [1117, 283] on div "Hi [PERSON_NAME] , [PERSON_NAME] and team: this color way should be platinum si…" at bounding box center [1220, 266] width 217 height 68
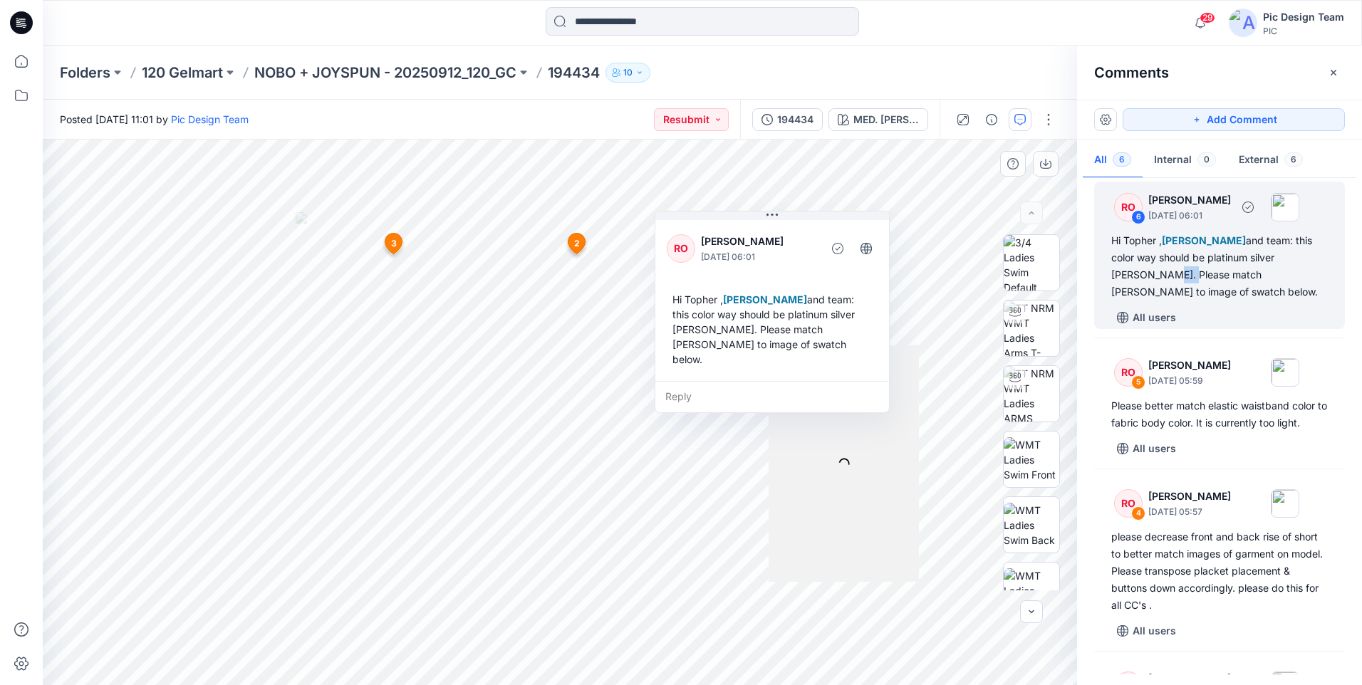
click at [1117, 283] on div "Hi [PERSON_NAME] , [PERSON_NAME] and team: this color way should be platinum si…" at bounding box center [1220, 266] width 217 height 68
click at [749, 358] on div "RO [PERSON_NAME] [DATE] 06:01 Hi [PERSON_NAME] , [PERSON_NAME] and team: this c…" at bounding box center [773, 299] width 234 height 164
click at [719, 384] on div "Reply" at bounding box center [773, 396] width 234 height 31
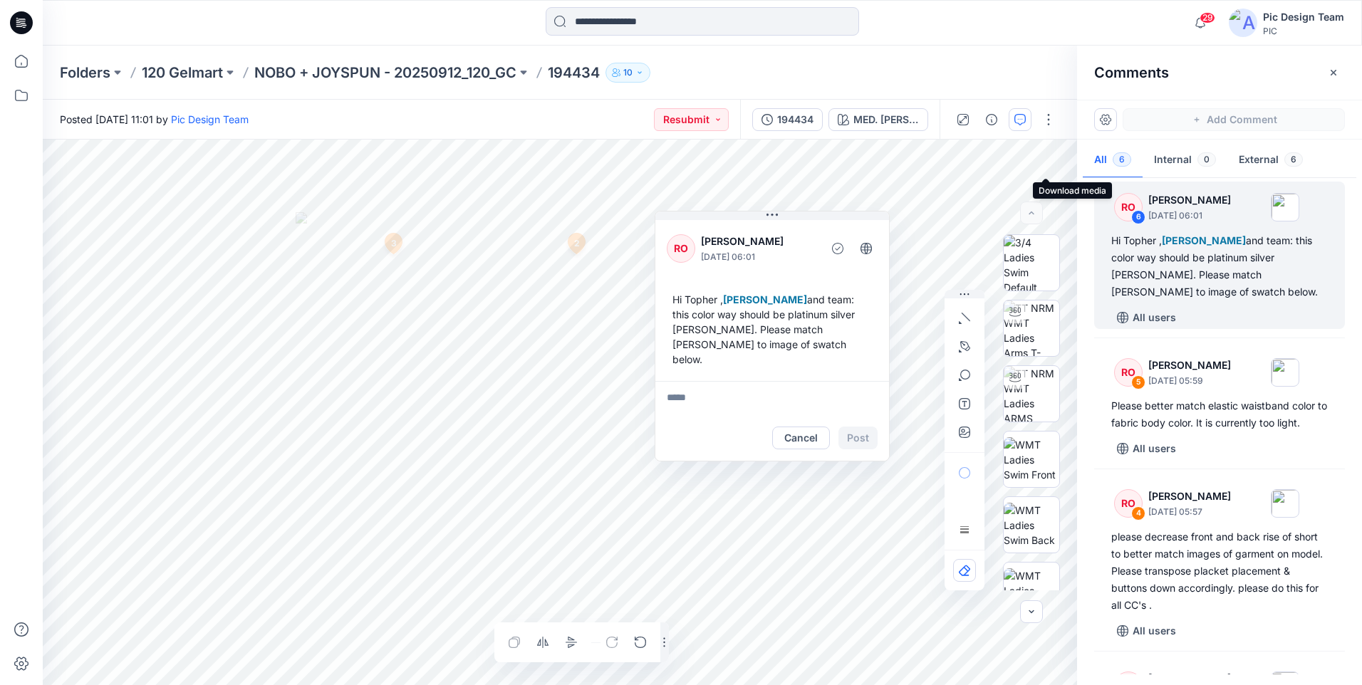
click at [0, 0] on icon "button" at bounding box center [0, 0] width 0 height 0
click at [569, 685] on html "29 Notifications [PERSON_NAME] changed the status of 100263_Comfort Cotton Wire…" at bounding box center [681, 342] width 1362 height 685
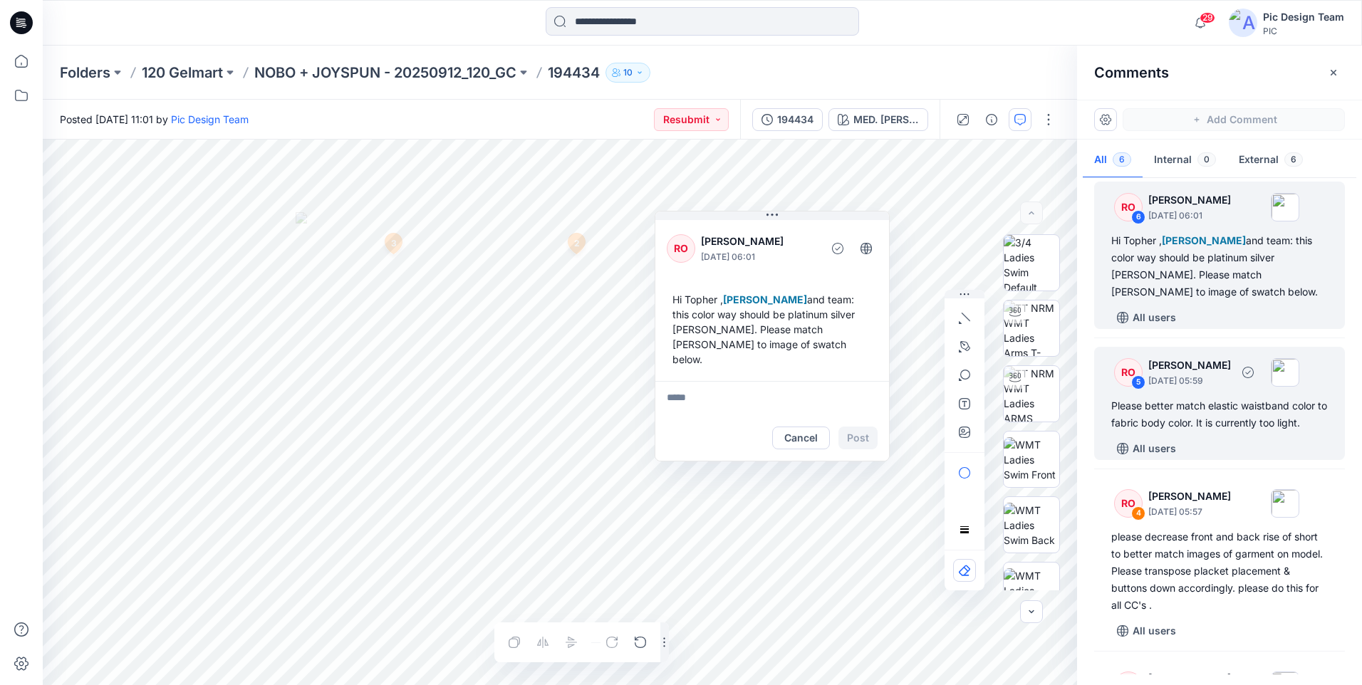
click at [1169, 403] on div "Please better match elastic waistband color to fabric body color. It is current…" at bounding box center [1220, 415] width 217 height 34
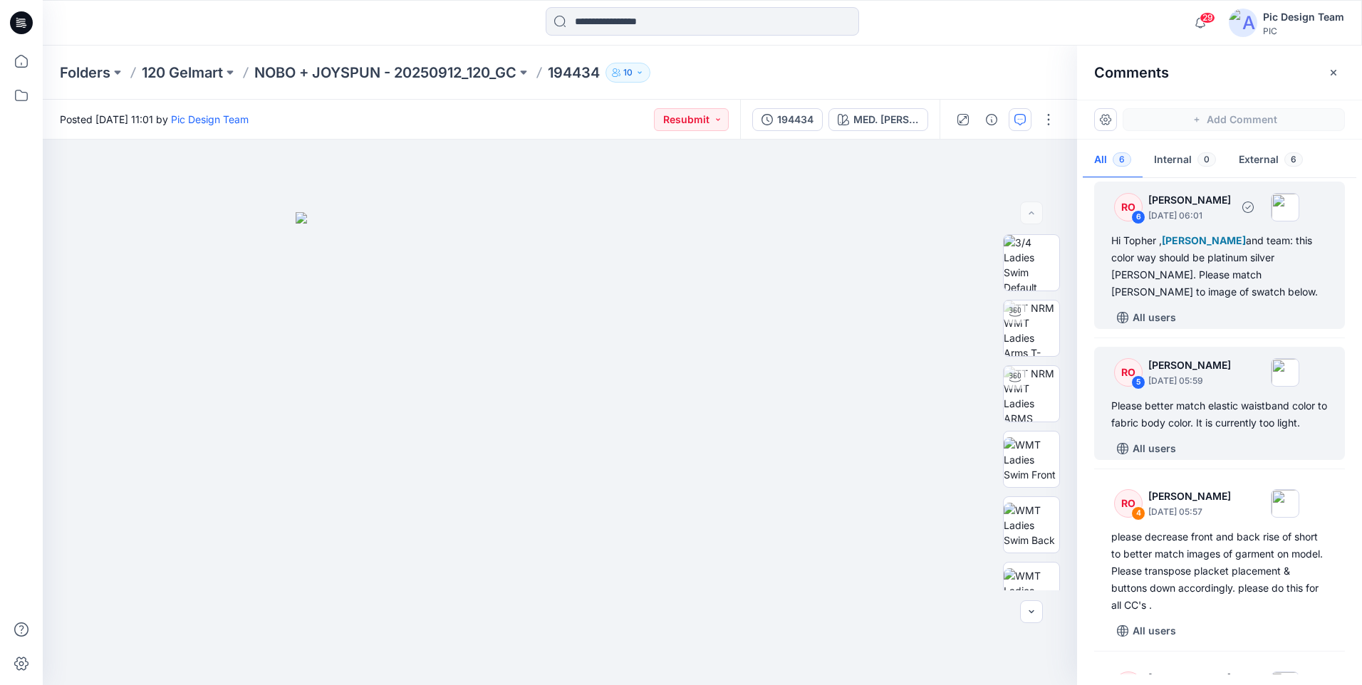
click at [1182, 275] on div "Hi [PERSON_NAME] , [PERSON_NAME] and team: this color way should be platinum si…" at bounding box center [1220, 266] width 217 height 68
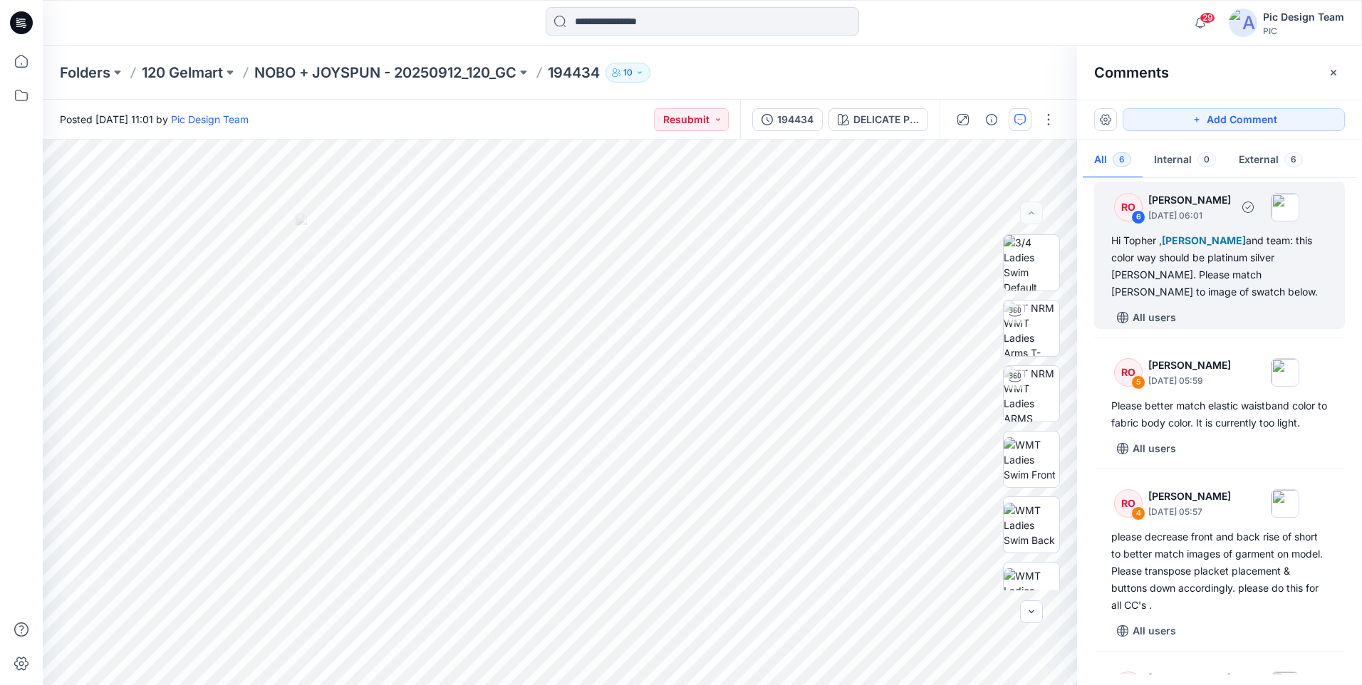
click at [1253, 245] on div "Hi [PERSON_NAME] , [PERSON_NAME] and team: this color way should be platinum si…" at bounding box center [1220, 266] width 217 height 68
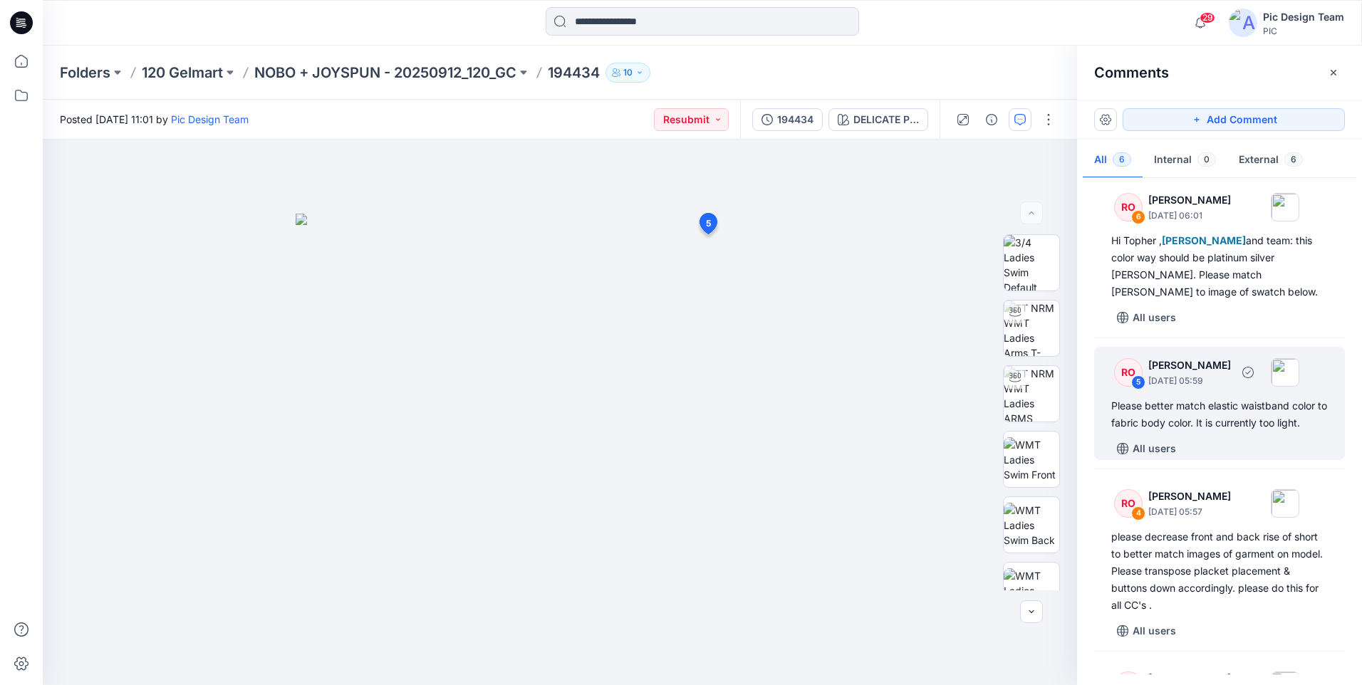
click at [1231, 385] on p "[DATE] 05:59" at bounding box center [1190, 381] width 83 height 14
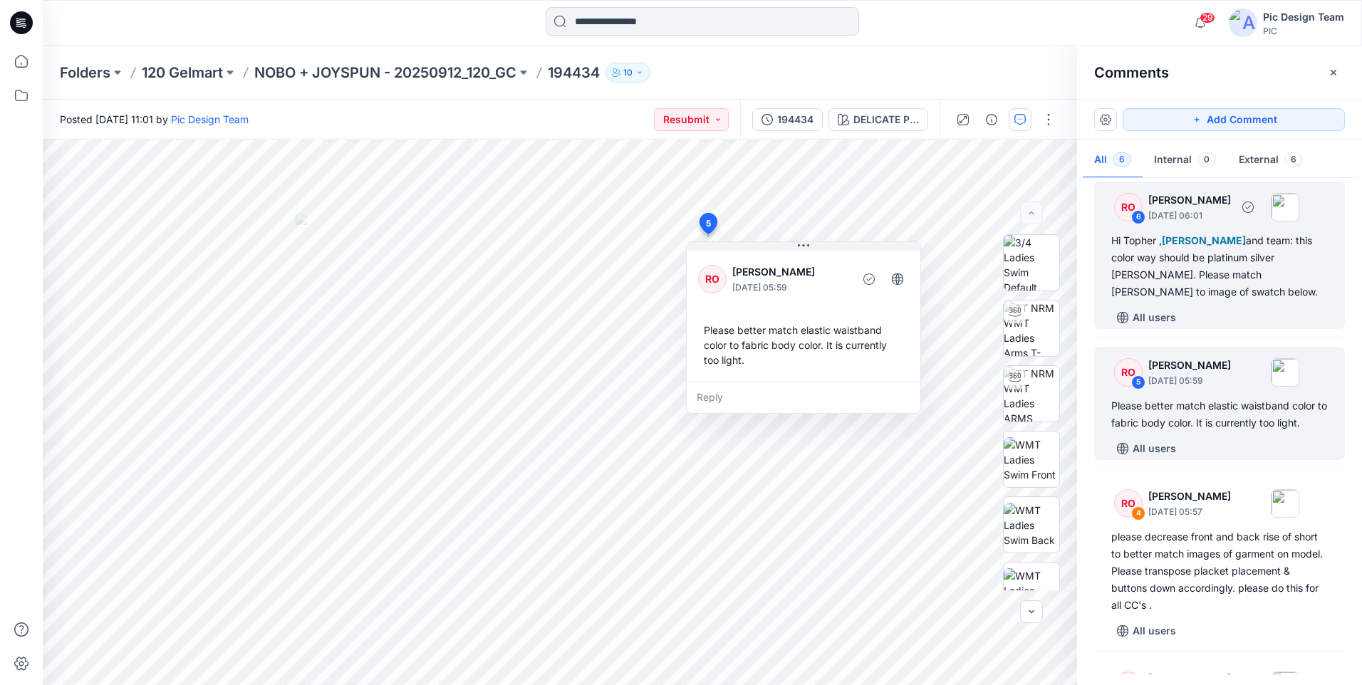
click at [1242, 252] on div "Hi [PERSON_NAME] , [PERSON_NAME] and team: this color way should be platinum si…" at bounding box center [1220, 266] width 217 height 68
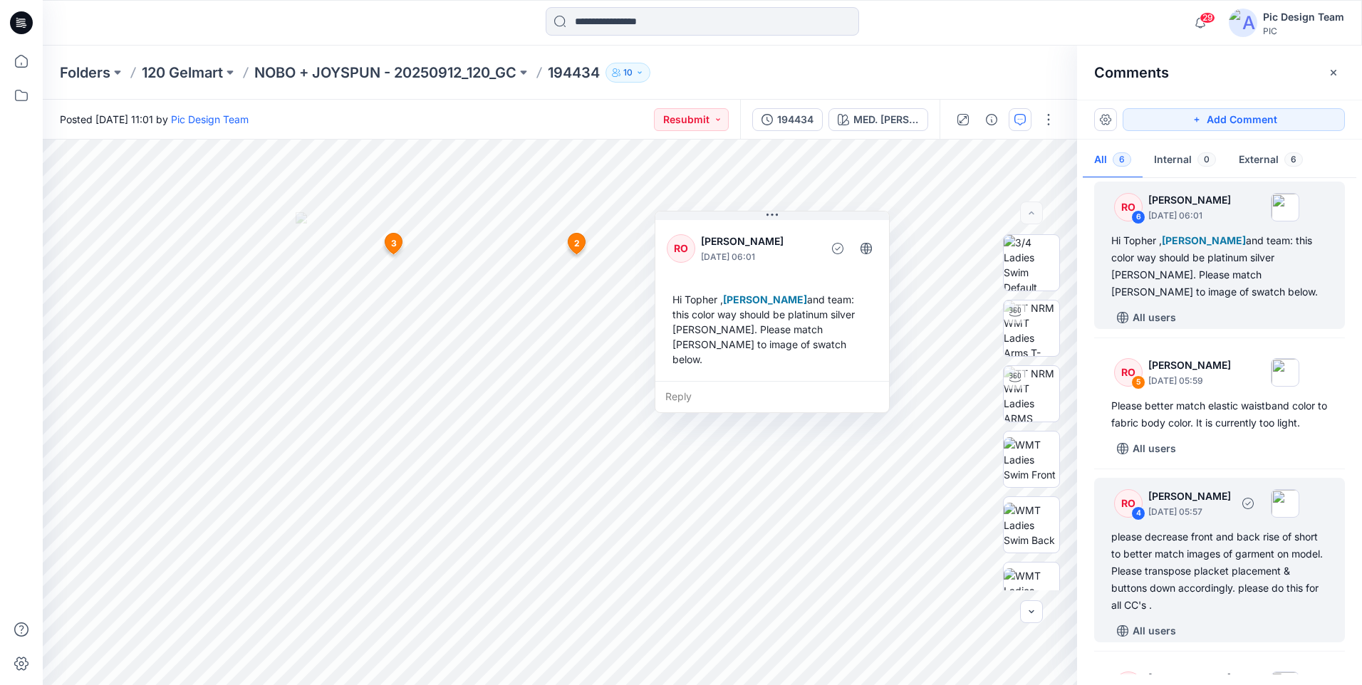
click at [1253, 559] on div "please decrease front and back rise of short to better match images of garment …" at bounding box center [1220, 572] width 217 height 86
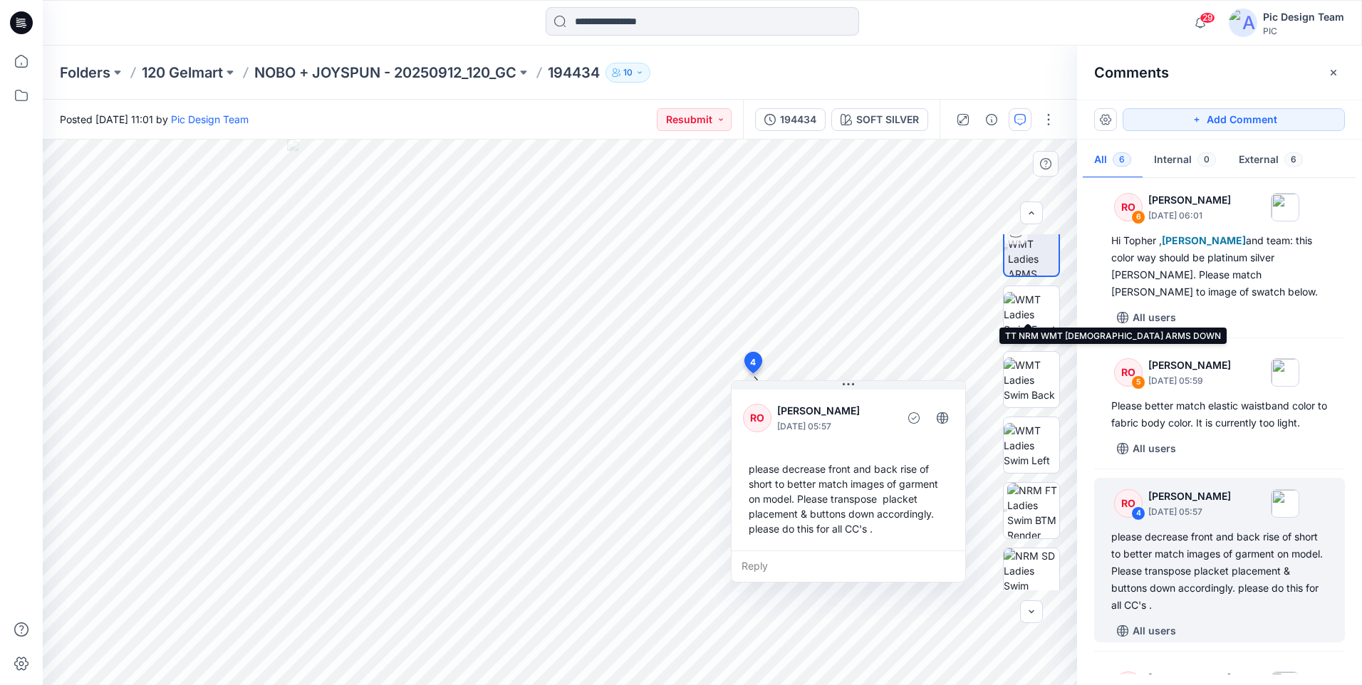
scroll to position [291, 0]
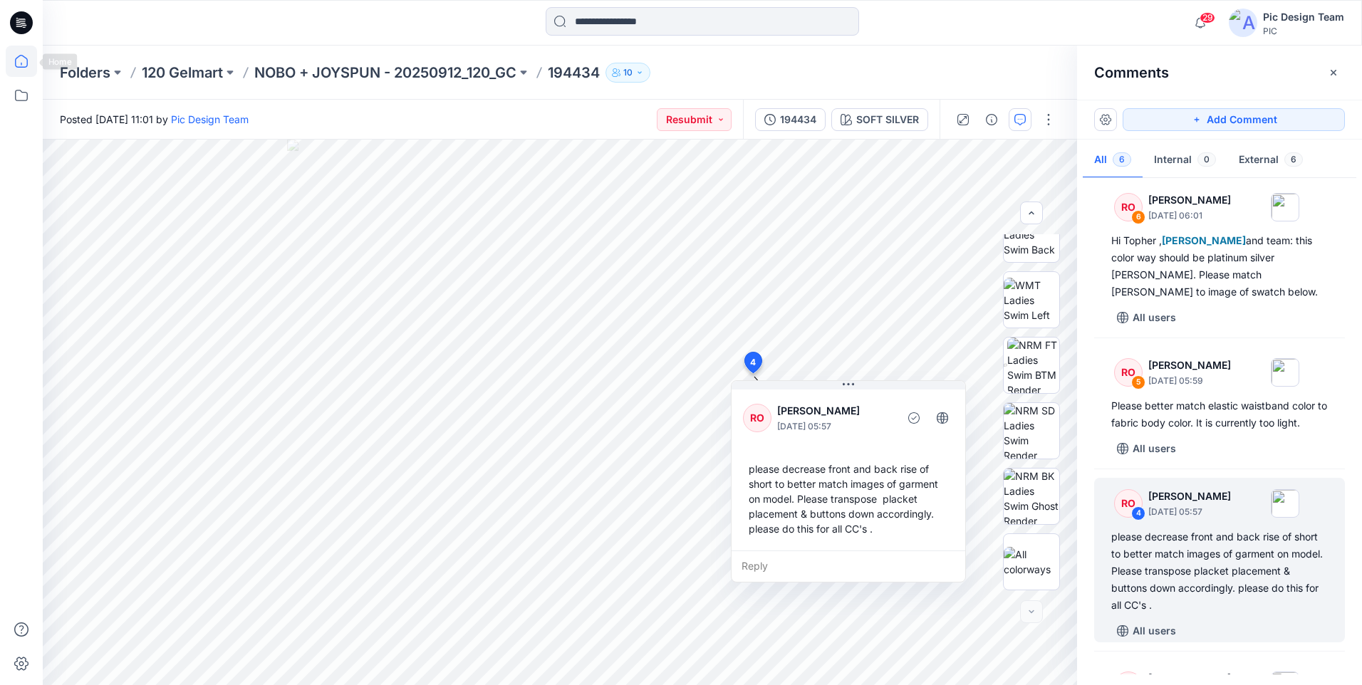
click at [11, 64] on icon at bounding box center [21, 61] width 31 height 31
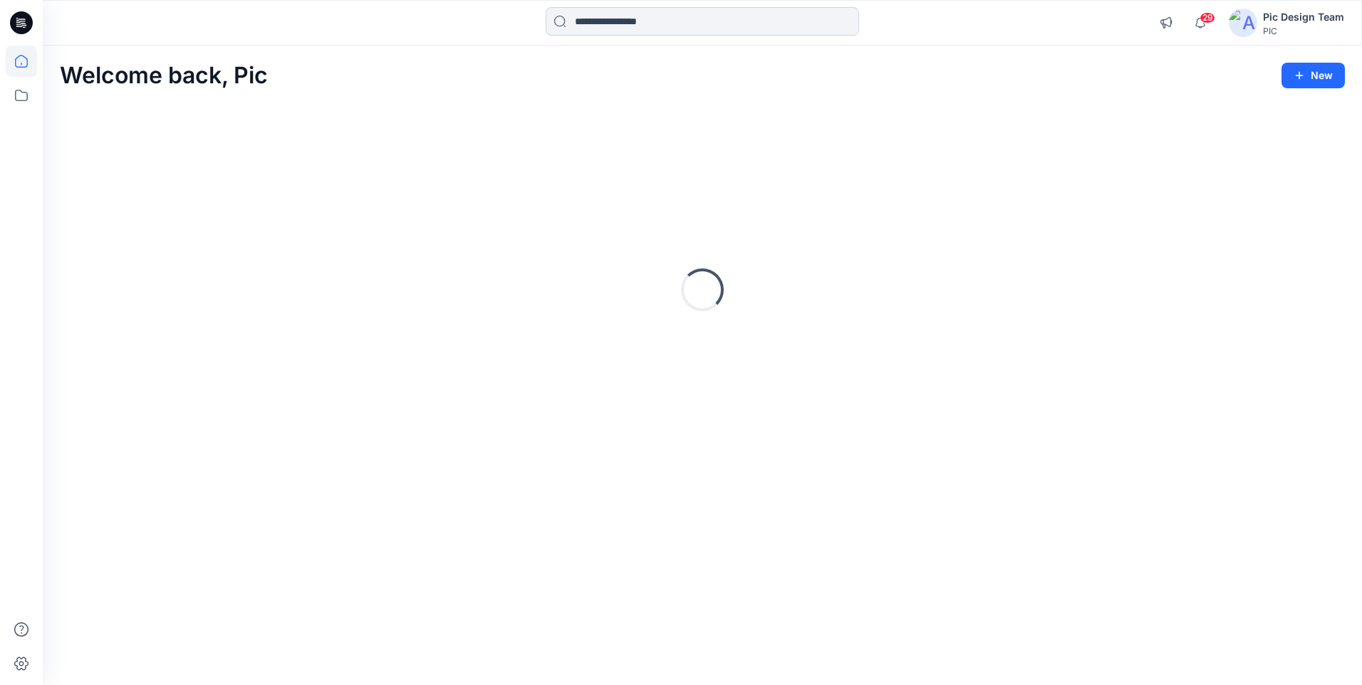
click at [599, 24] on input at bounding box center [703, 21] width 314 height 29
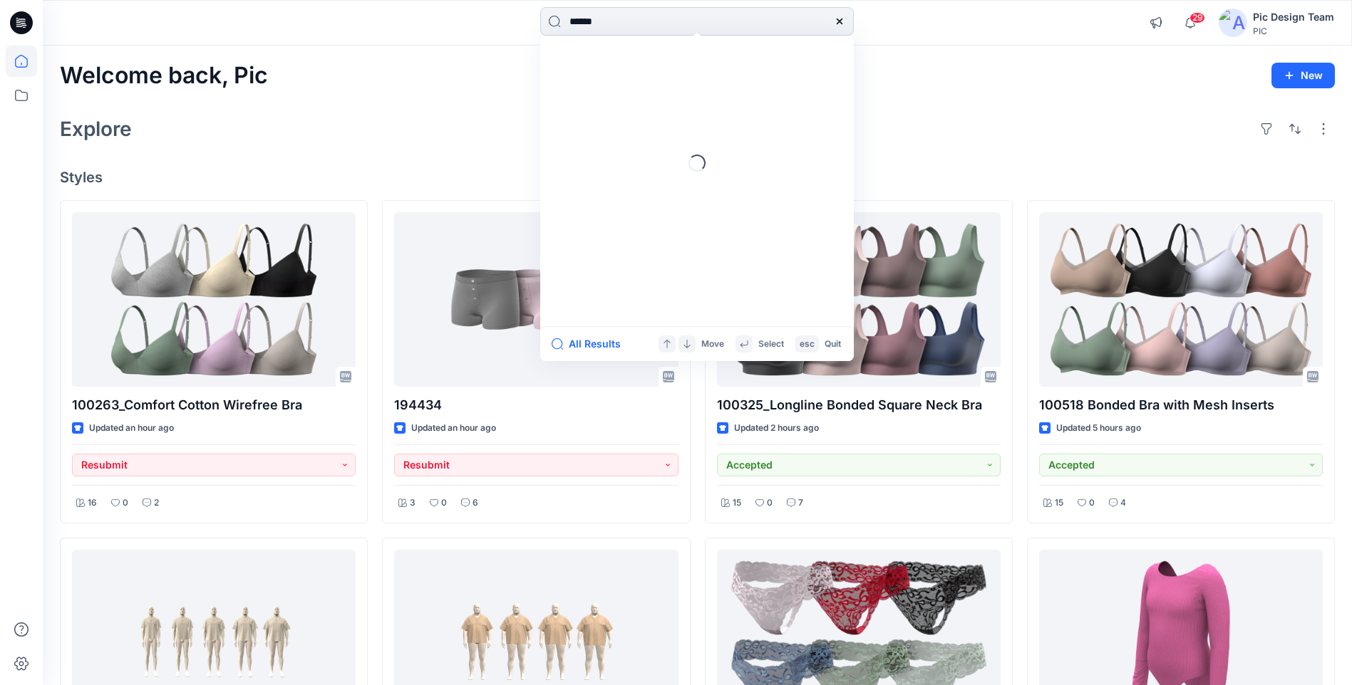
type input "******"
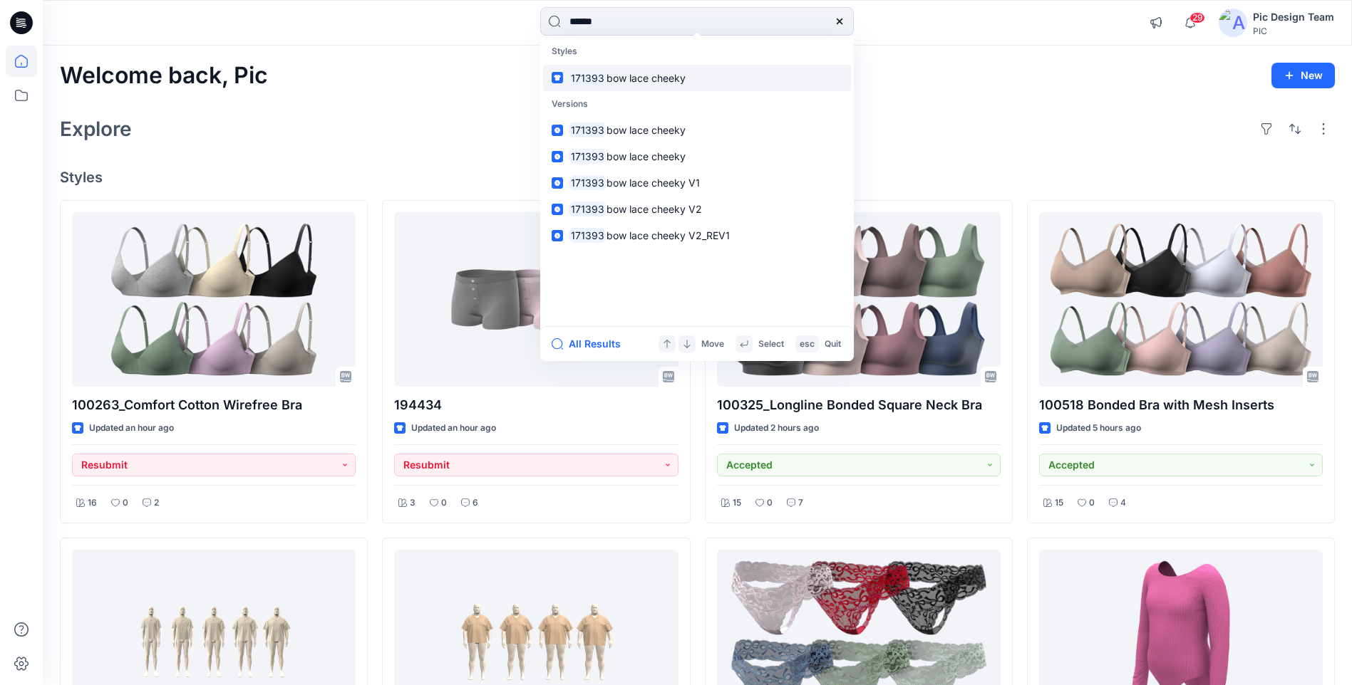
click at [618, 86] on link "171393 bow lace cheeky" at bounding box center [697, 78] width 308 height 26
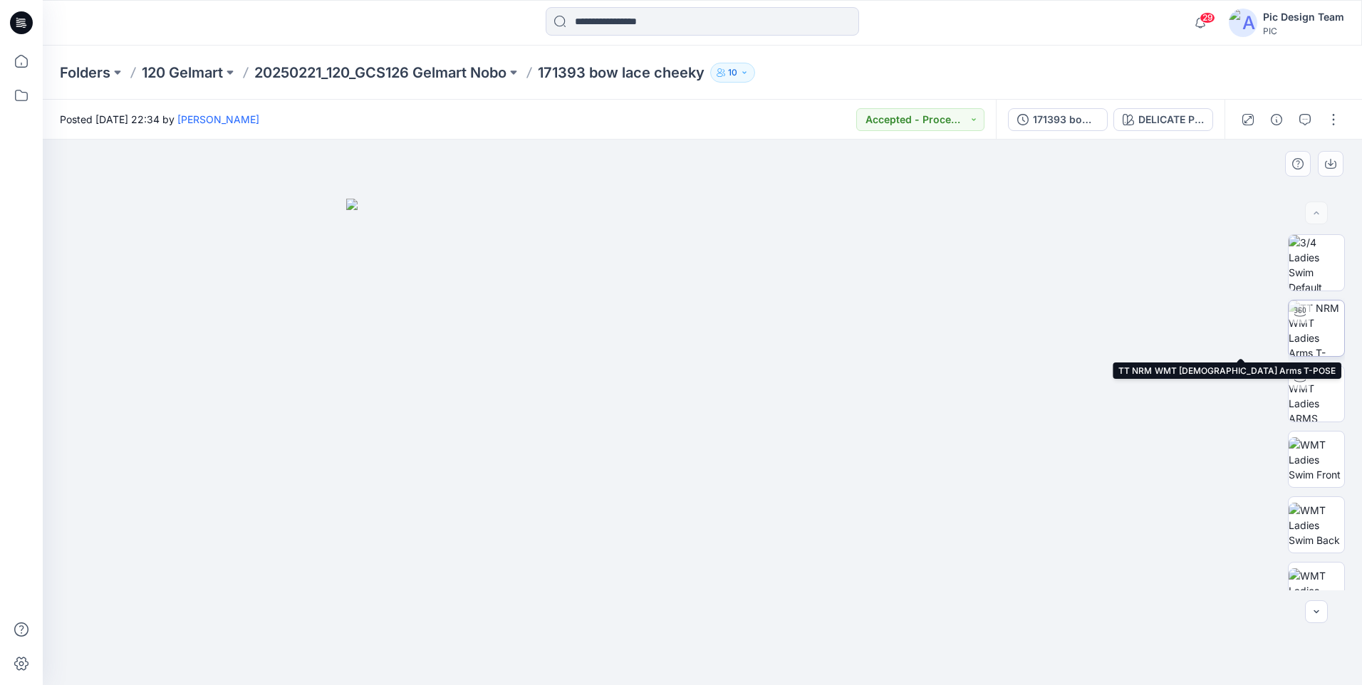
click at [1314, 342] on img at bounding box center [1317, 329] width 56 height 56
drag, startPoint x: 673, startPoint y: 661, endPoint x: 488, endPoint y: 646, distance: 185.9
click at [488, 646] on div at bounding box center [703, 413] width 1320 height 546
